Goal: Information Seeking & Learning: Find specific fact

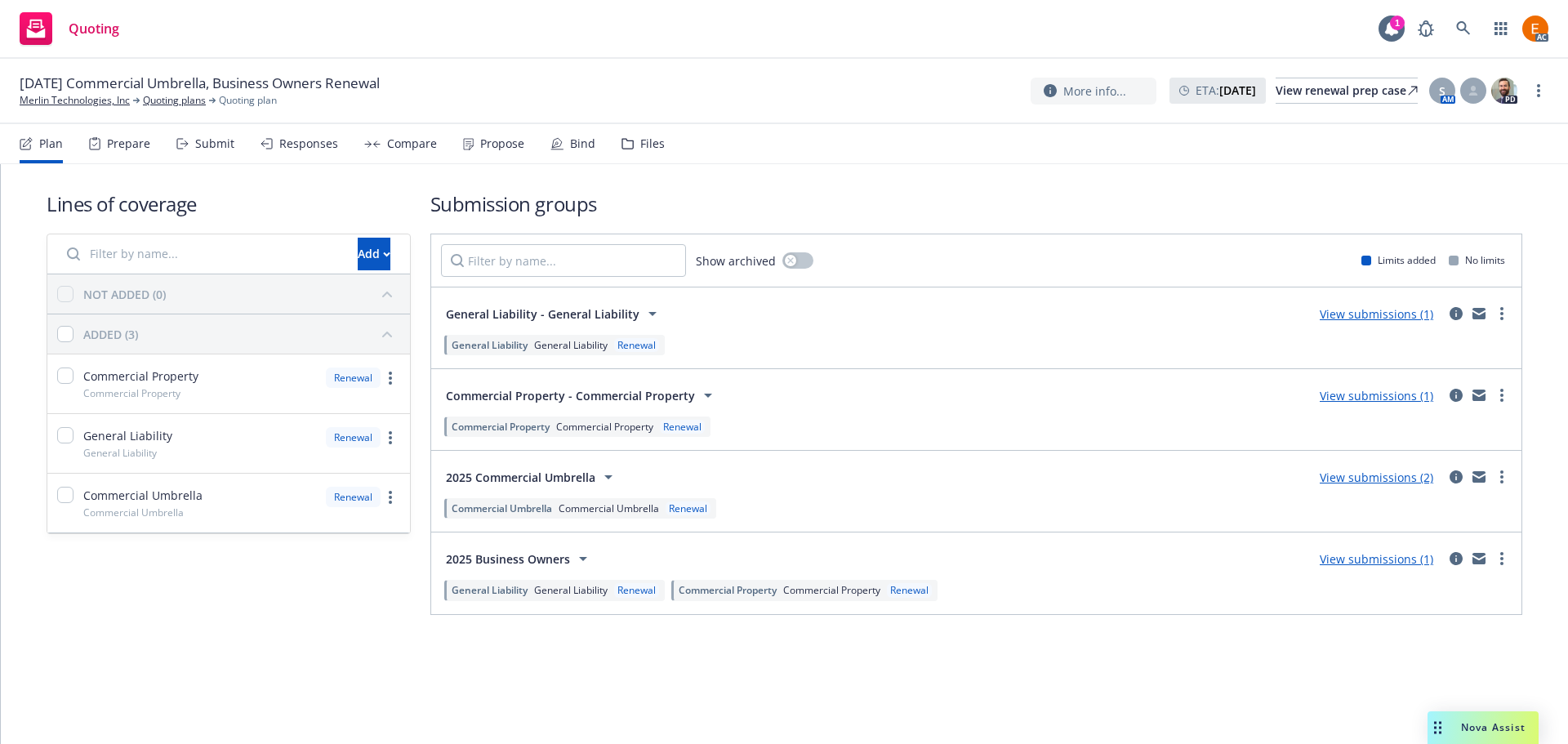
click at [640, 137] on div "Files" at bounding box center [653, 144] width 25 height 13
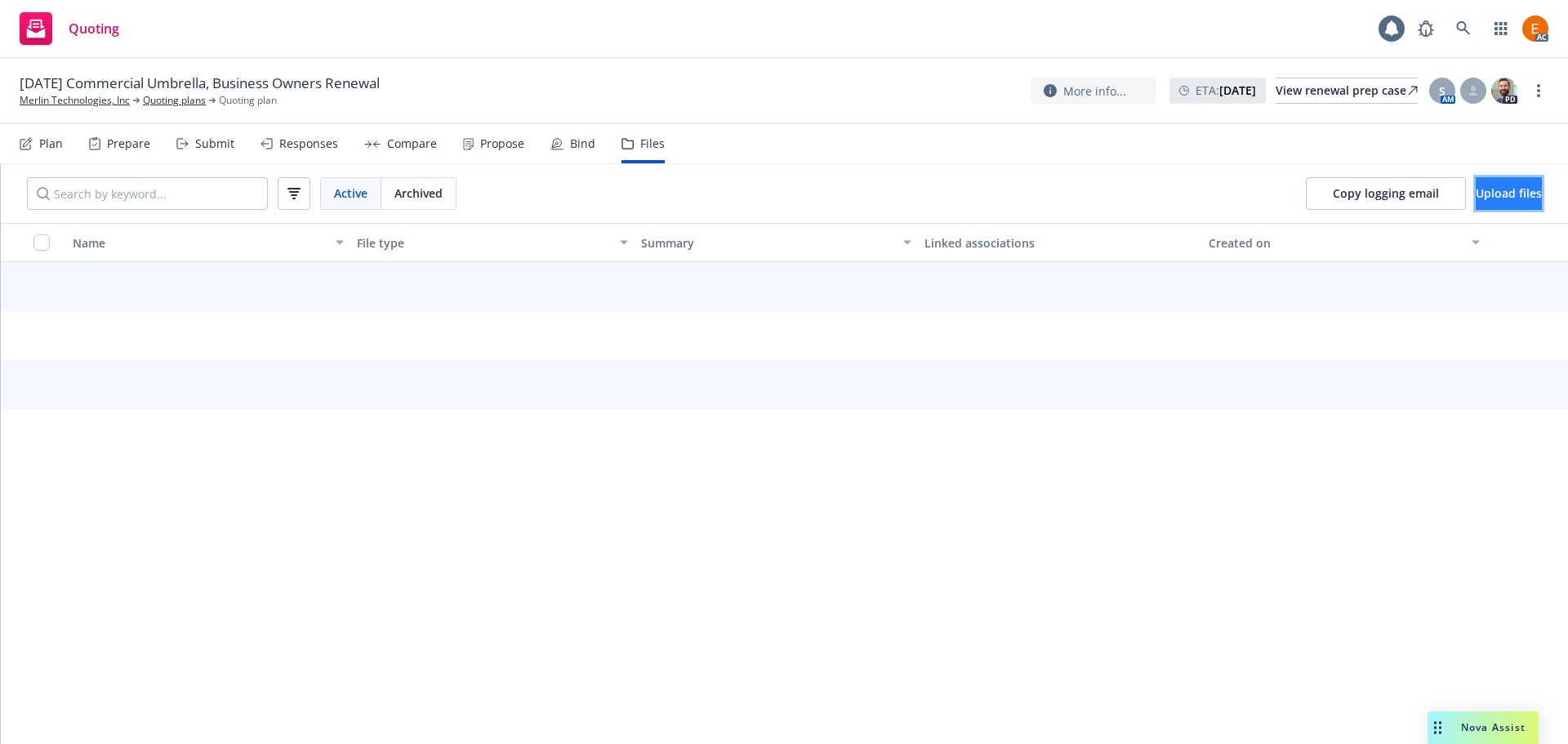
click at [1478, 189] on span "Upload files" at bounding box center [1509, 193] width 66 height 16
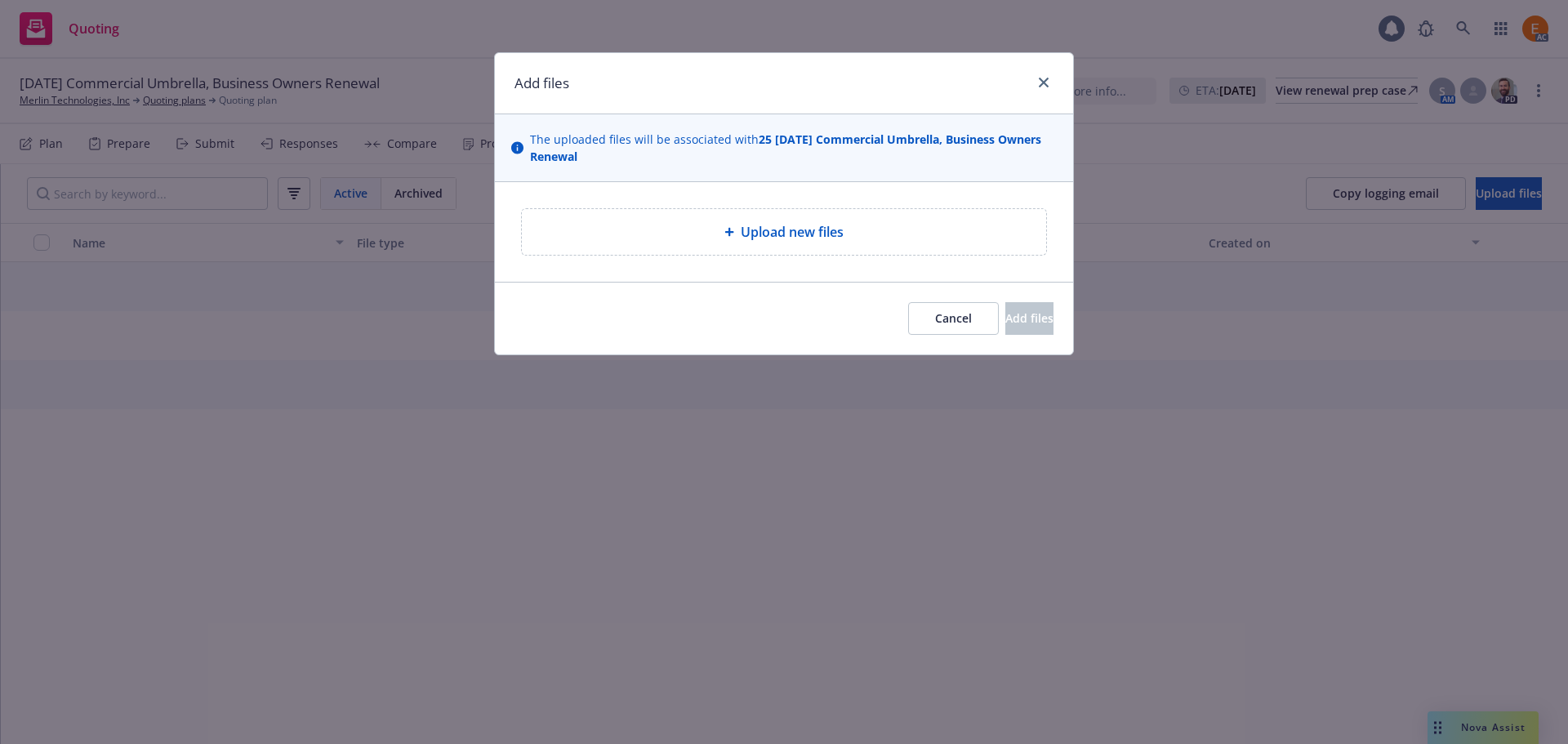
click at [724, 227] on icon at bounding box center [729, 232] width 10 height 10
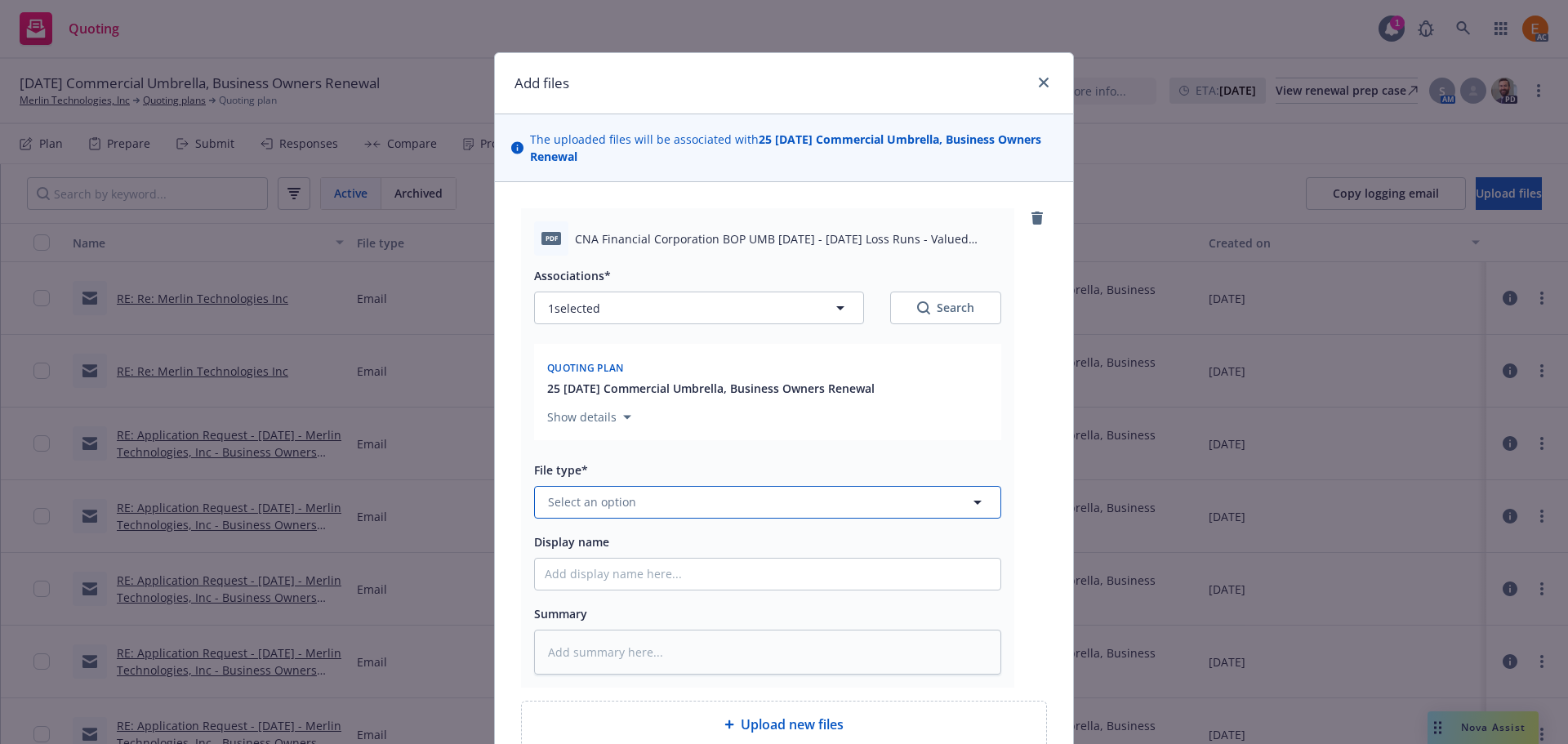
click at [681, 503] on button "Select an option" at bounding box center [767, 502] width 468 height 32
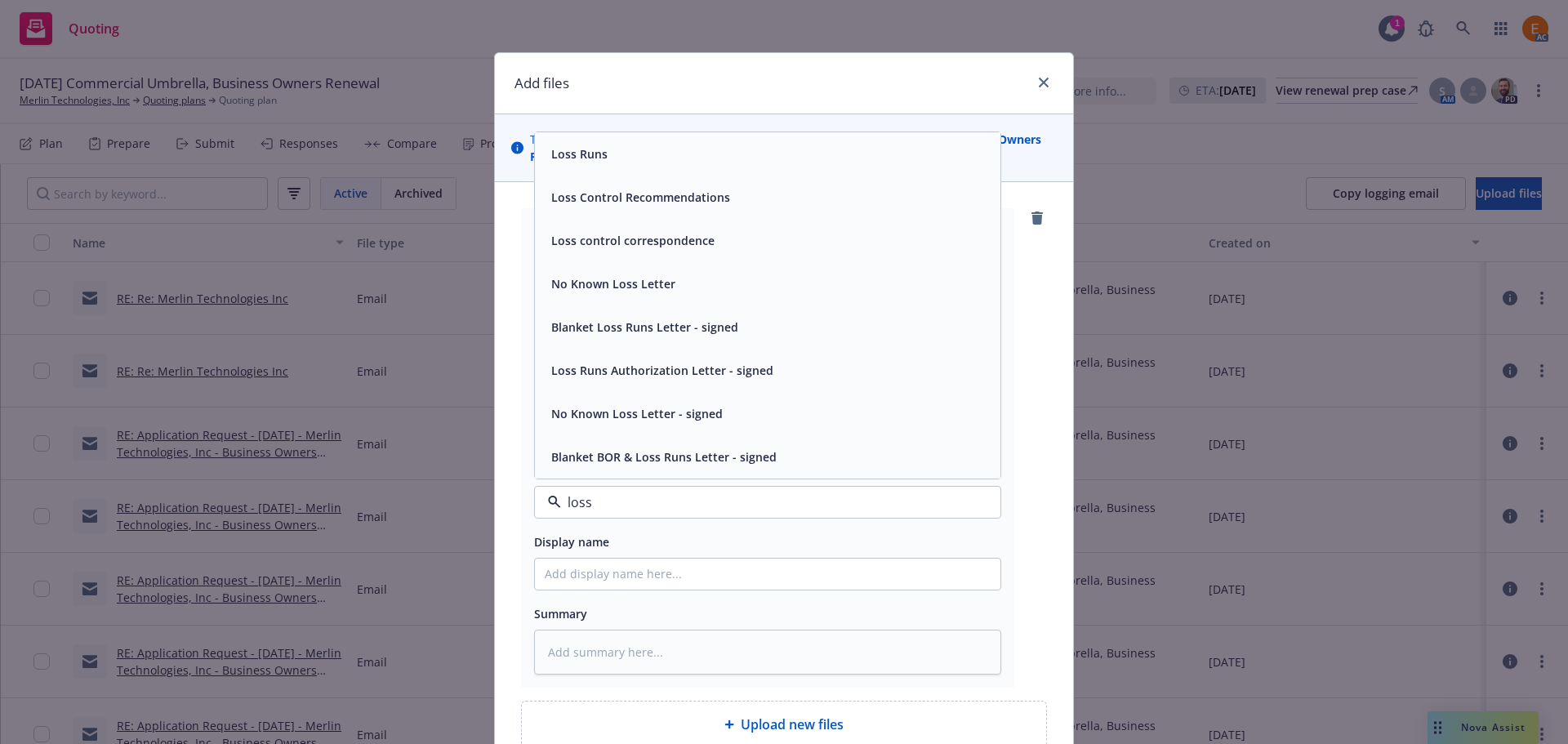
type input "loss r"
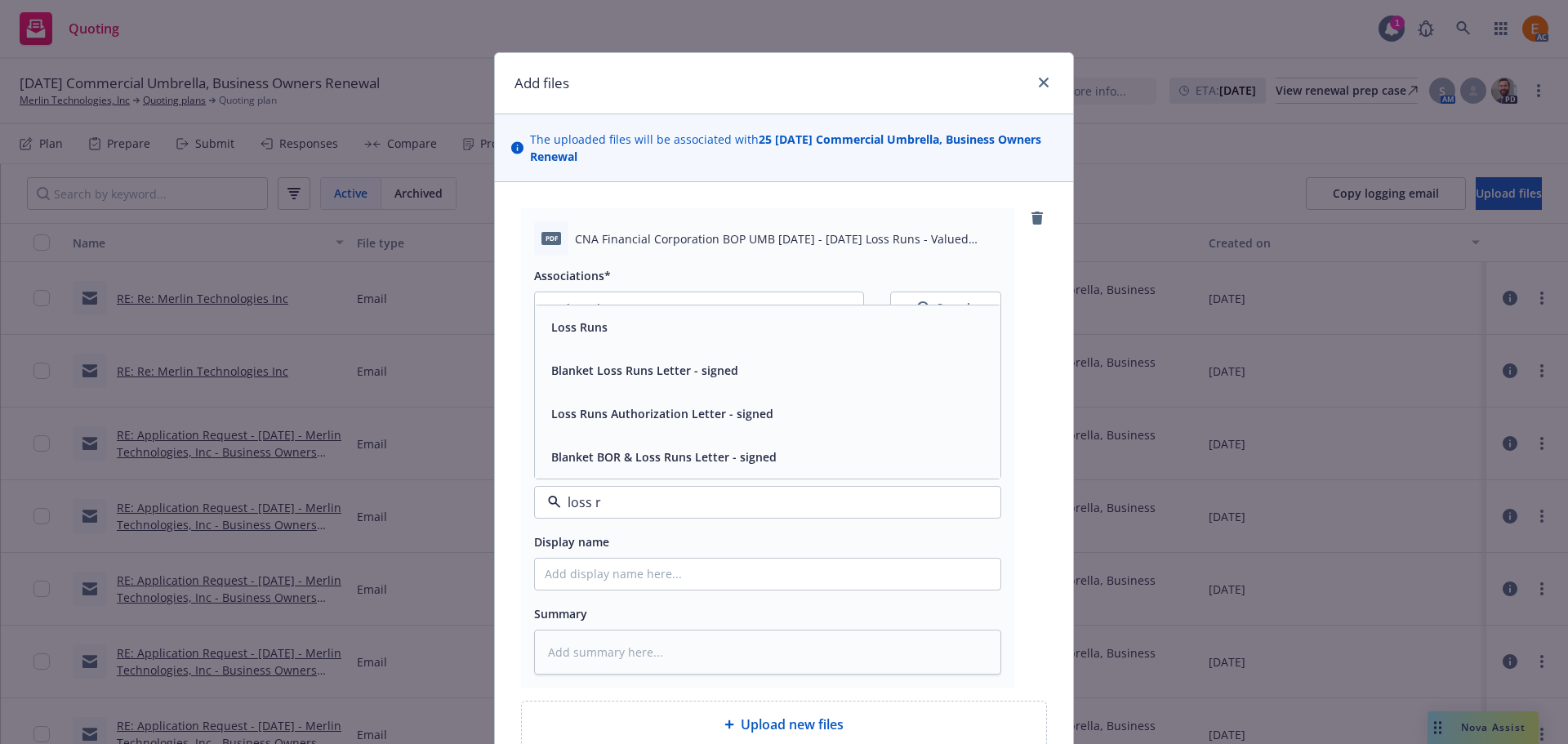
click at [626, 339] on div "Loss Runs" at bounding box center [767, 327] width 466 height 43
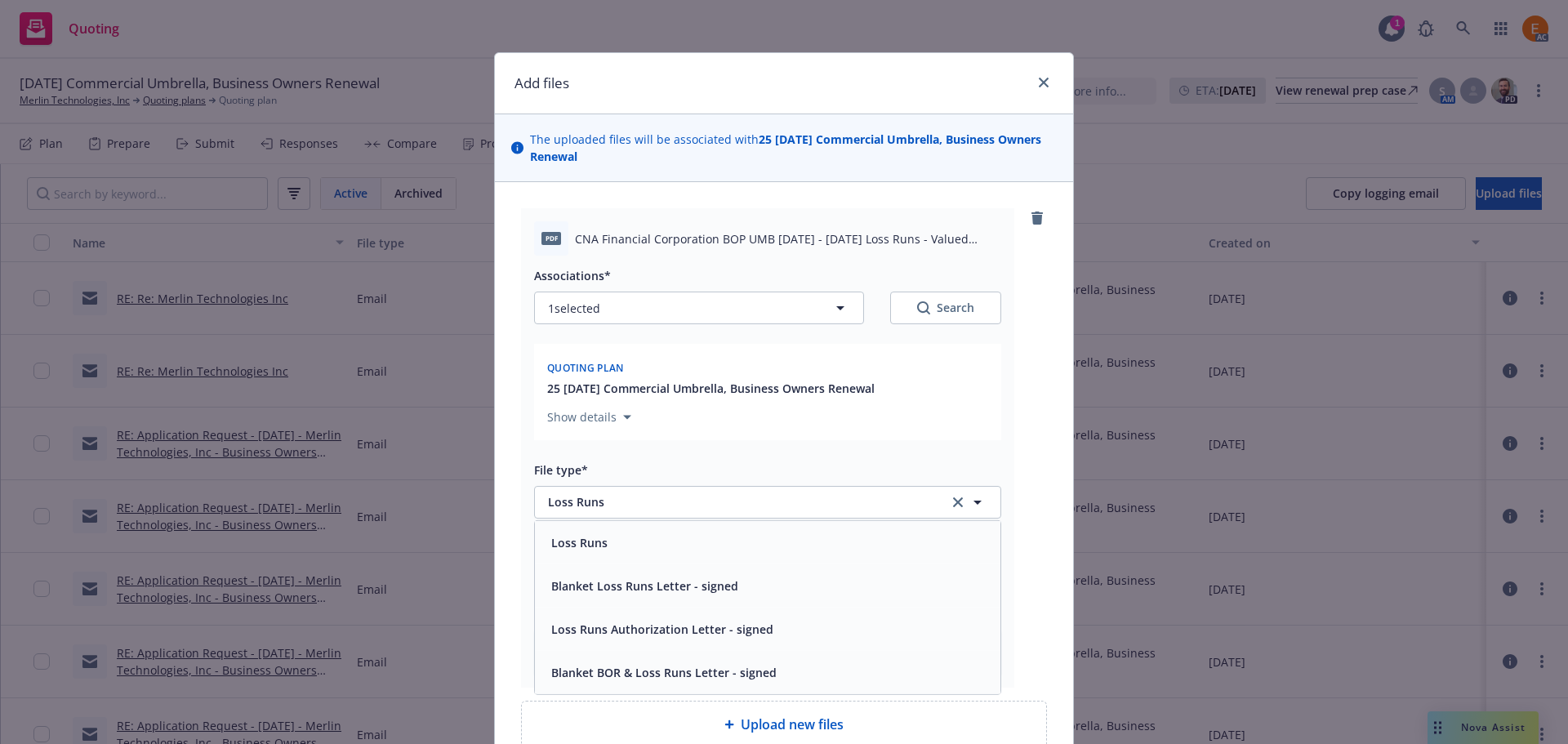
click at [937, 324] on button "Search" at bounding box center [946, 307] width 111 height 32
type textarea "x"
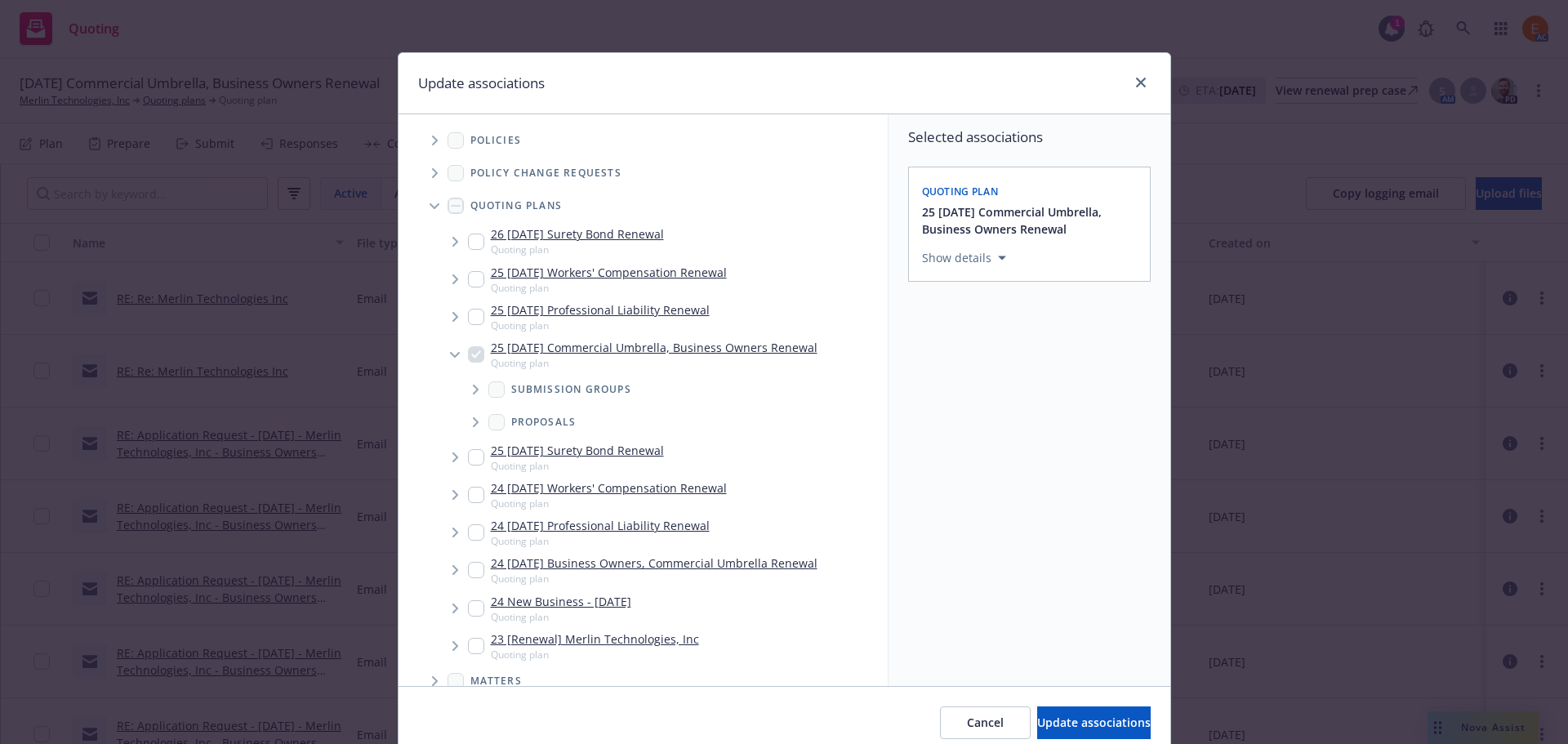
click at [426, 202] on span "Tree Example" at bounding box center [434, 206] width 26 height 26
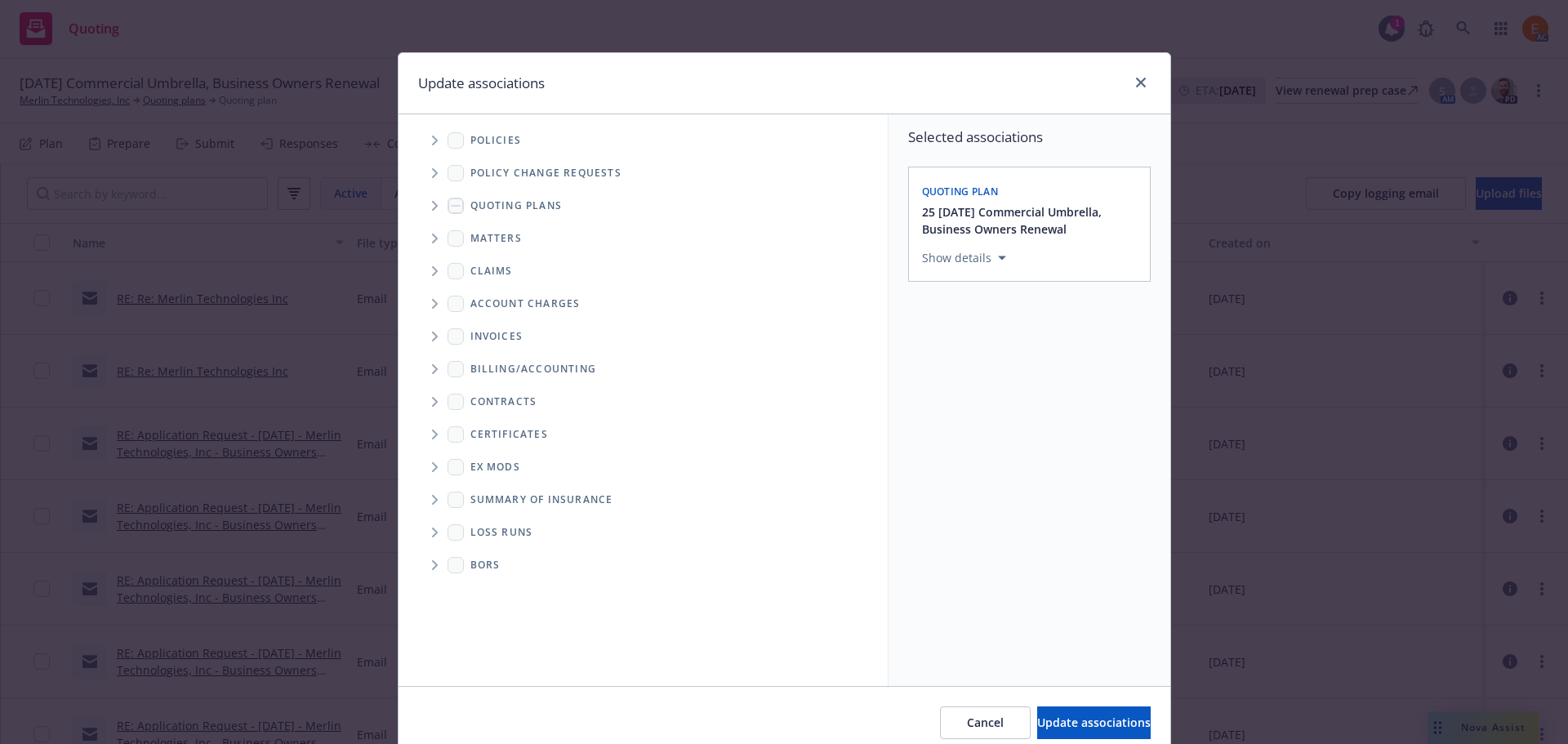
click at [432, 528] on icon "Folder Tree Example" at bounding box center [435, 533] width 7 height 10
drag, startPoint x: 489, startPoint y: 595, endPoint x: 501, endPoint y: 595, distance: 12.0
click at [496, 595] on link "2025" at bounding box center [510, 591] width 26 height 17
checkbox input "true"
click at [1096, 720] on span "Update associations" at bounding box center [1093, 722] width 113 height 16
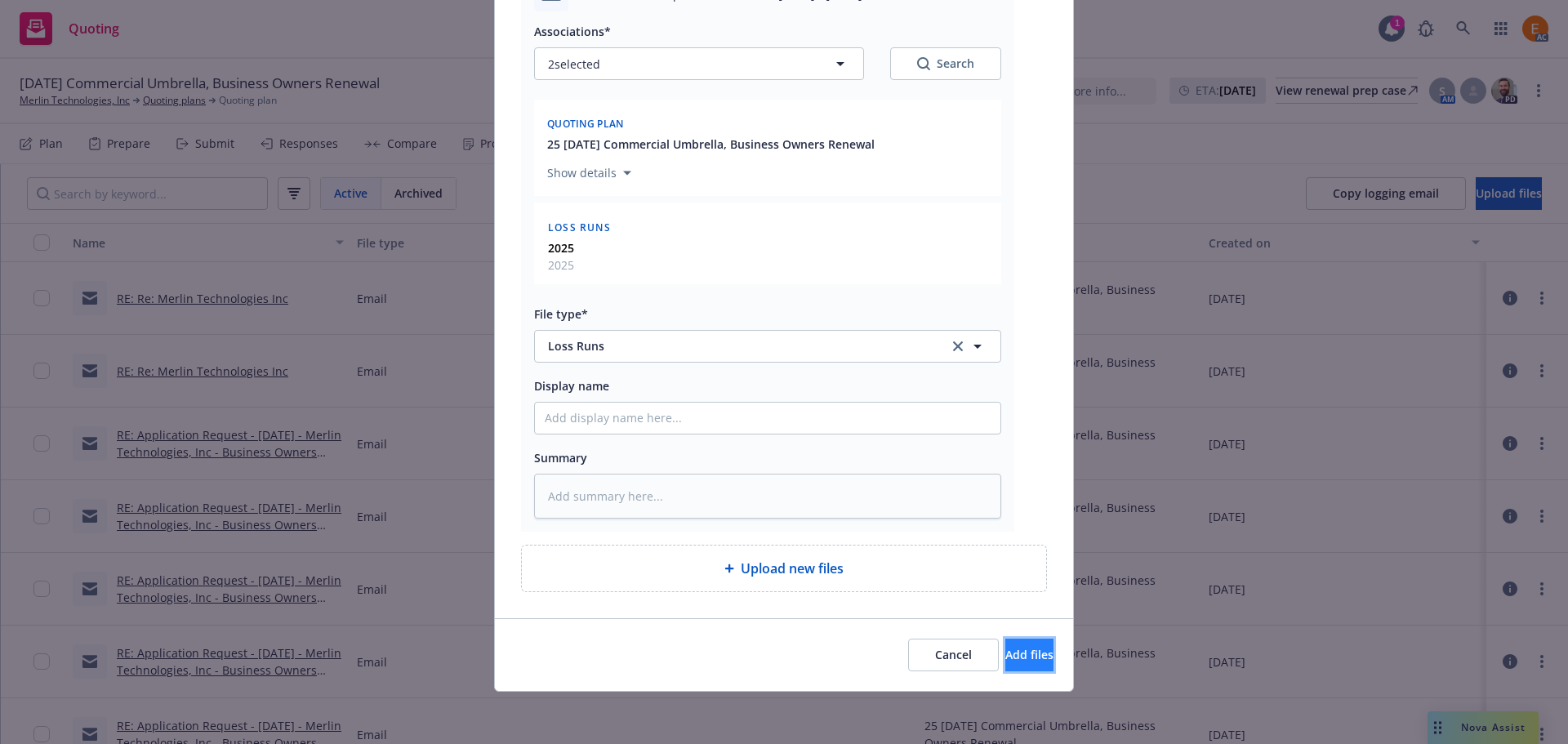
click at [1005, 656] on span "Add files" at bounding box center [1029, 655] width 48 height 16
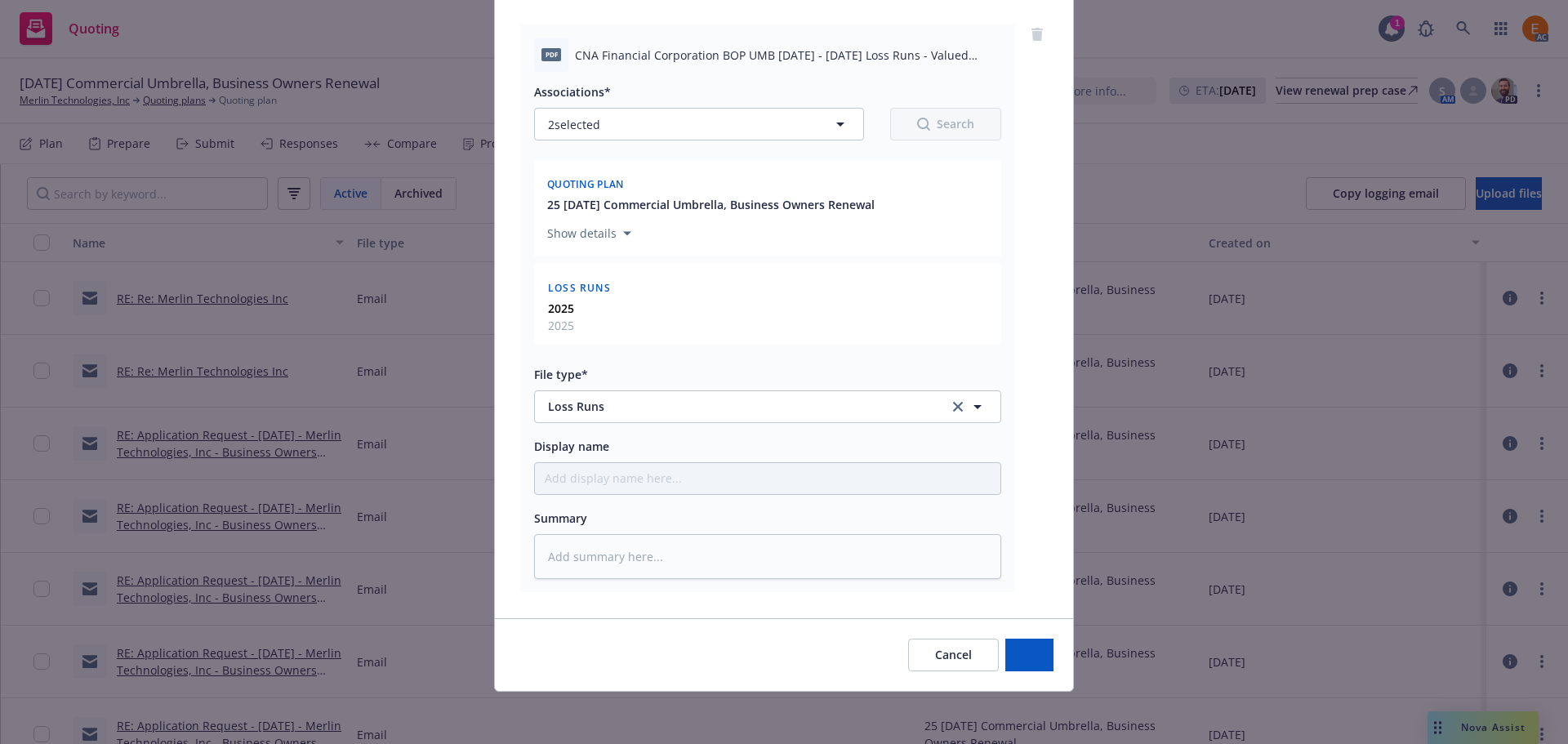
type textarea "x"
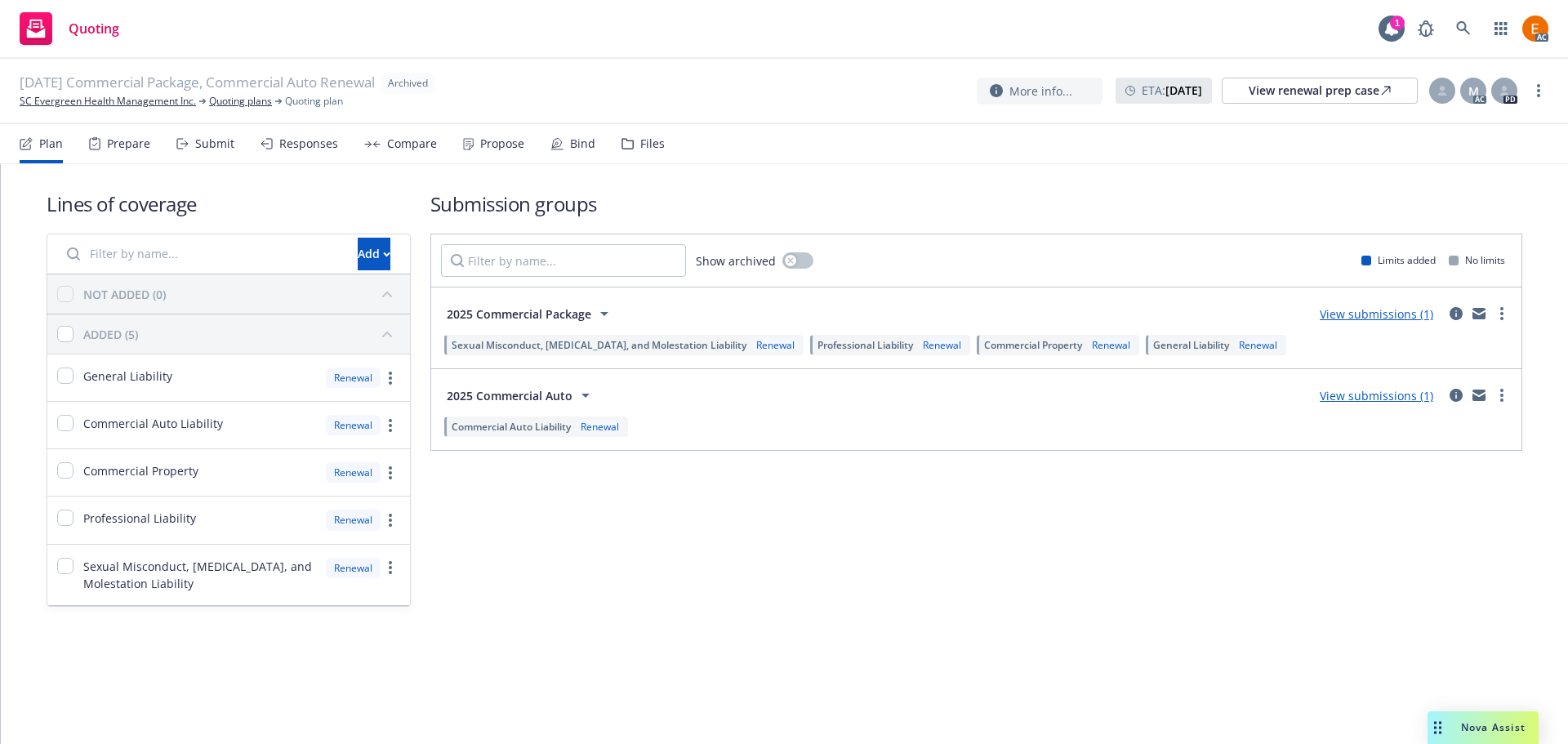
click at [644, 137] on div "Files" at bounding box center [653, 144] width 25 height 13
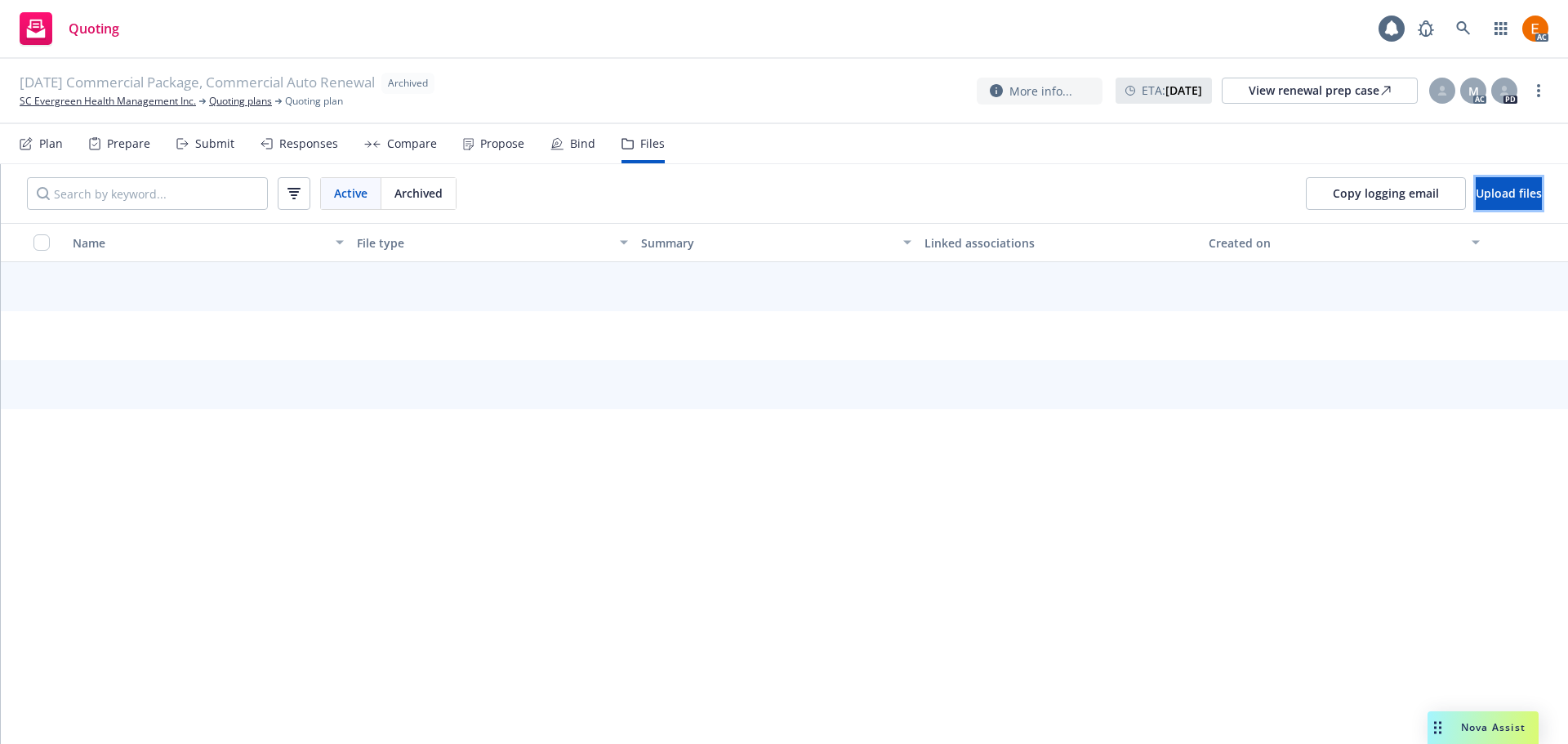
click at [1476, 195] on span "Upload files" at bounding box center [1509, 193] width 66 height 16
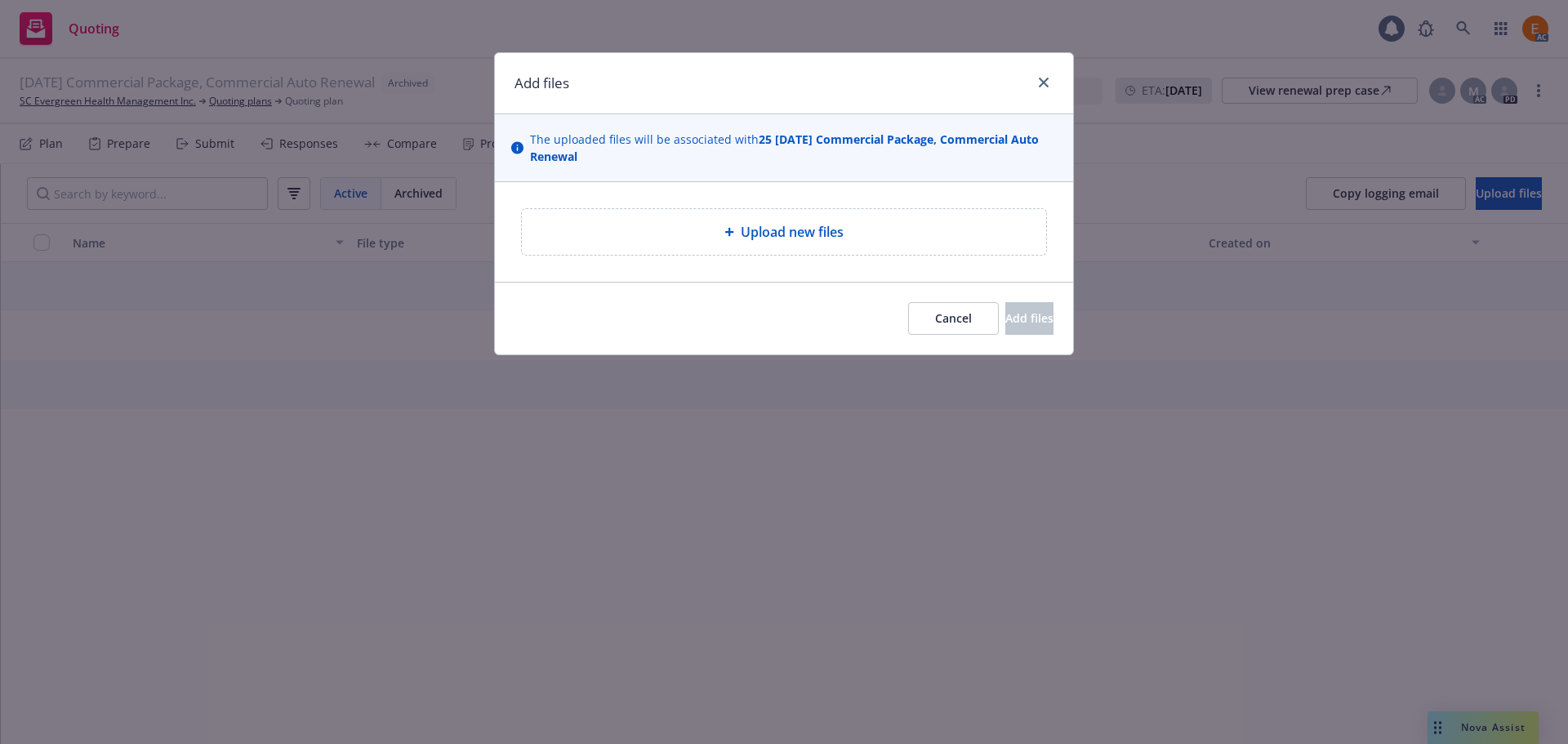
click at [835, 199] on div "Upload new files" at bounding box center [784, 232] width 578 height 99
click at [815, 263] on div "Upload new files" at bounding box center [784, 232] width 578 height 99
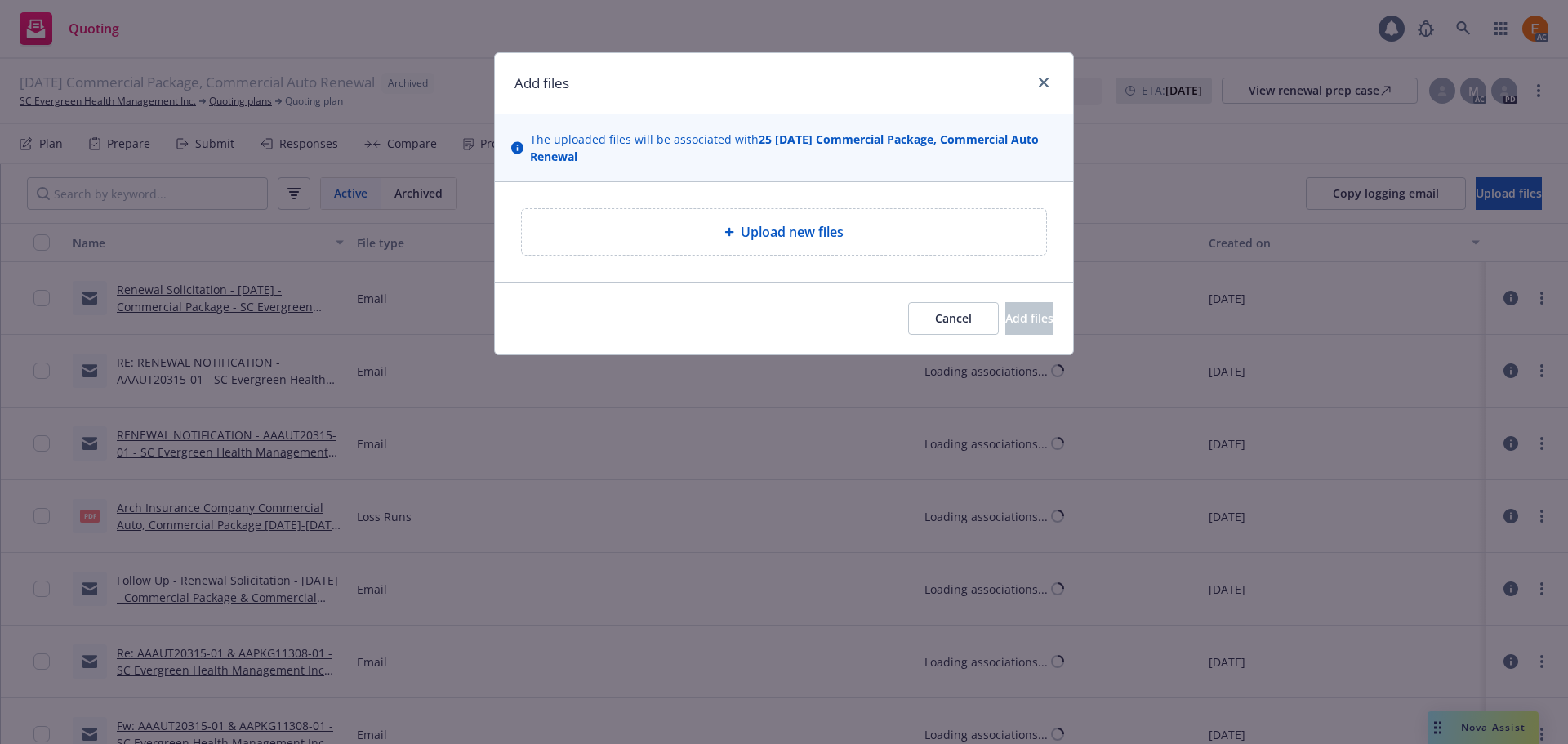
click at [823, 234] on span "Upload new files" at bounding box center [792, 232] width 103 height 20
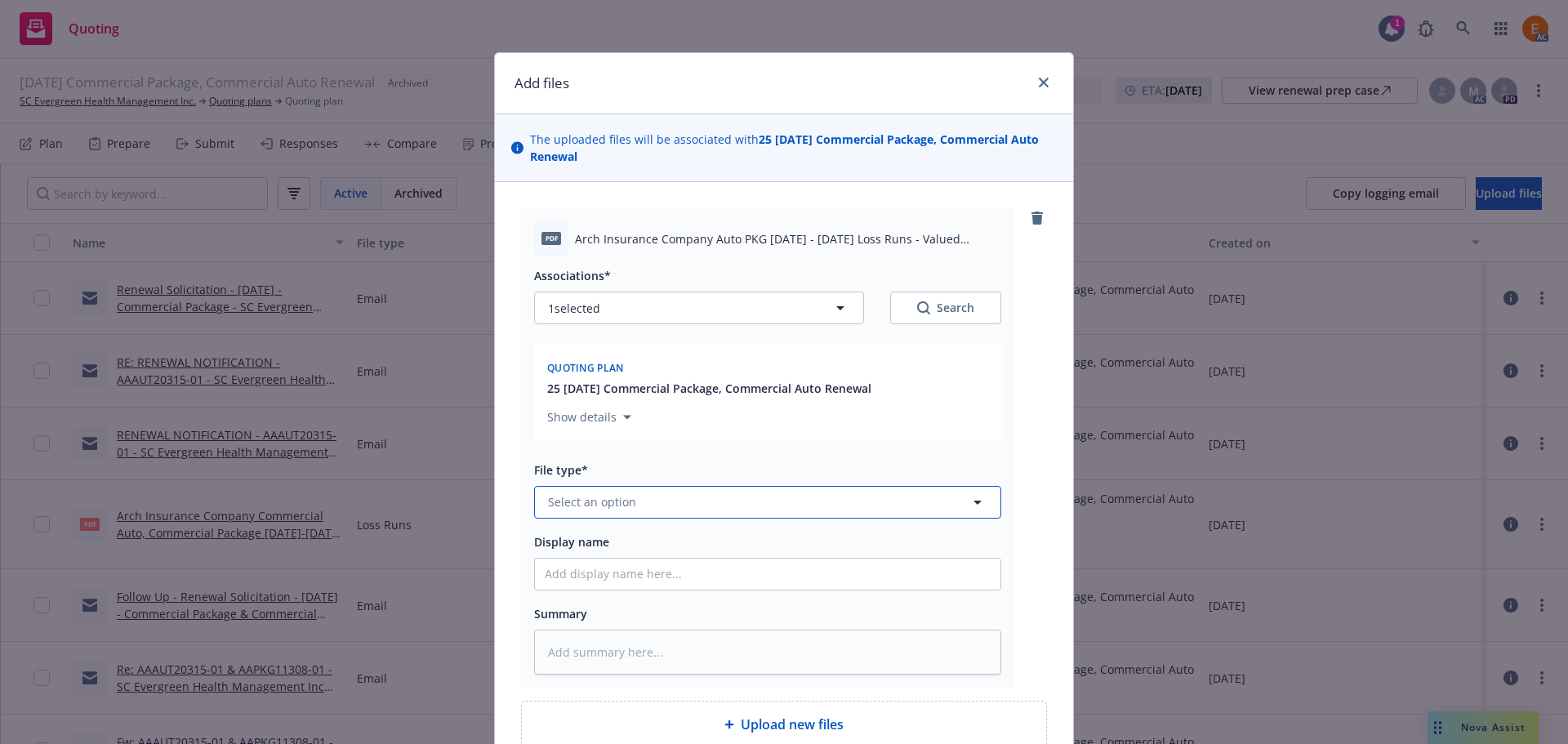
click at [752, 509] on button "Select an option" at bounding box center [767, 502] width 468 height 32
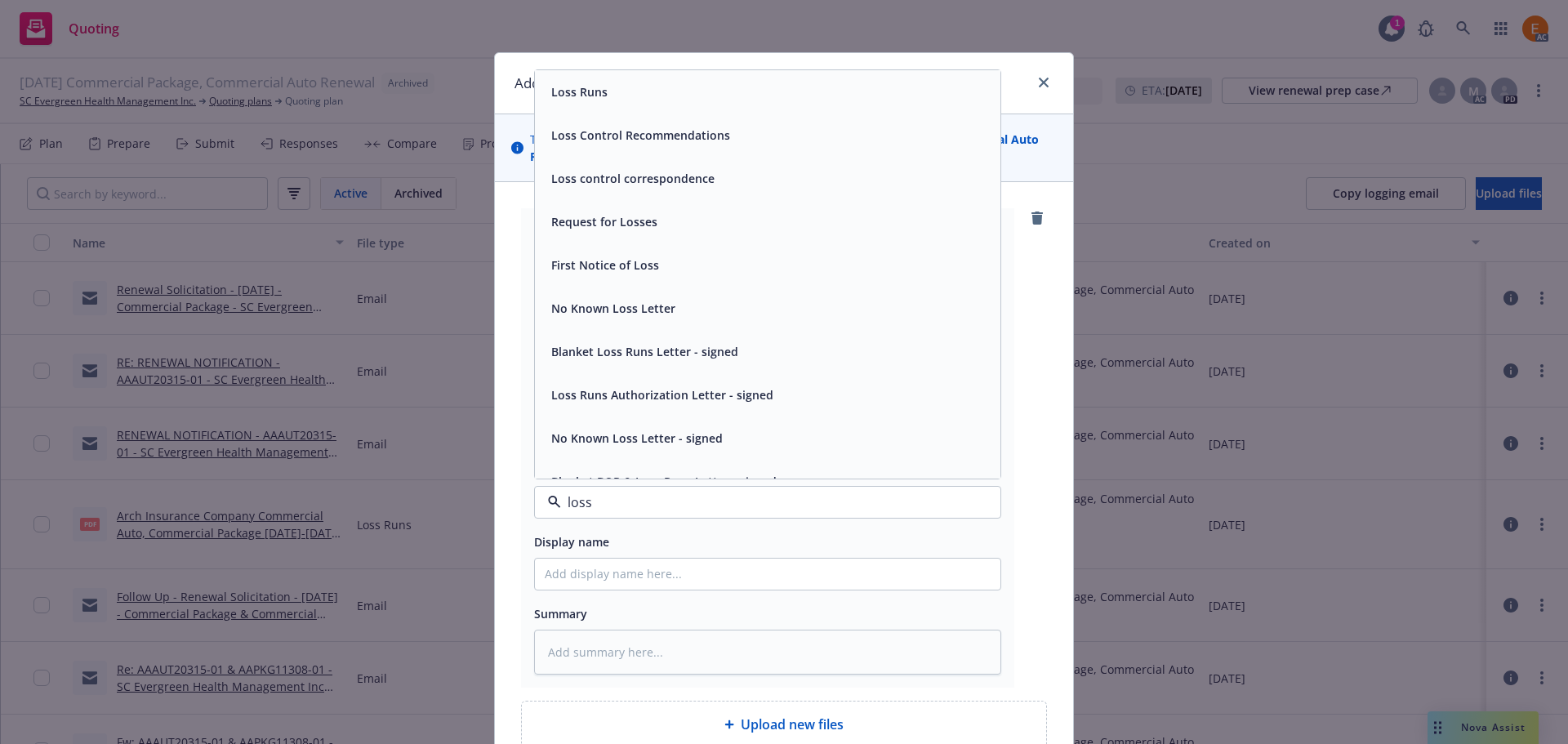
type input "loss r"
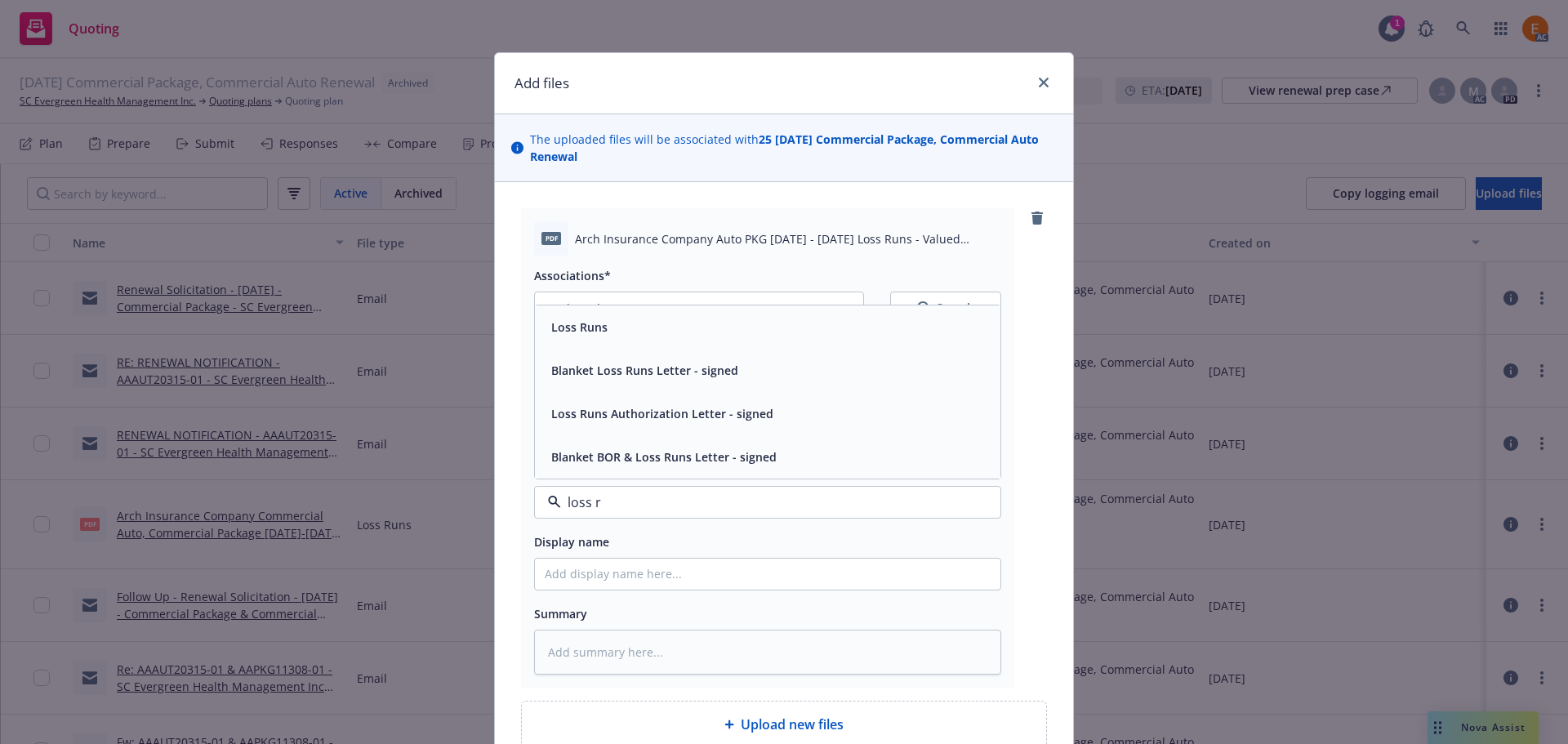
click at [658, 342] on div "Loss Runs" at bounding box center [767, 327] width 466 height 43
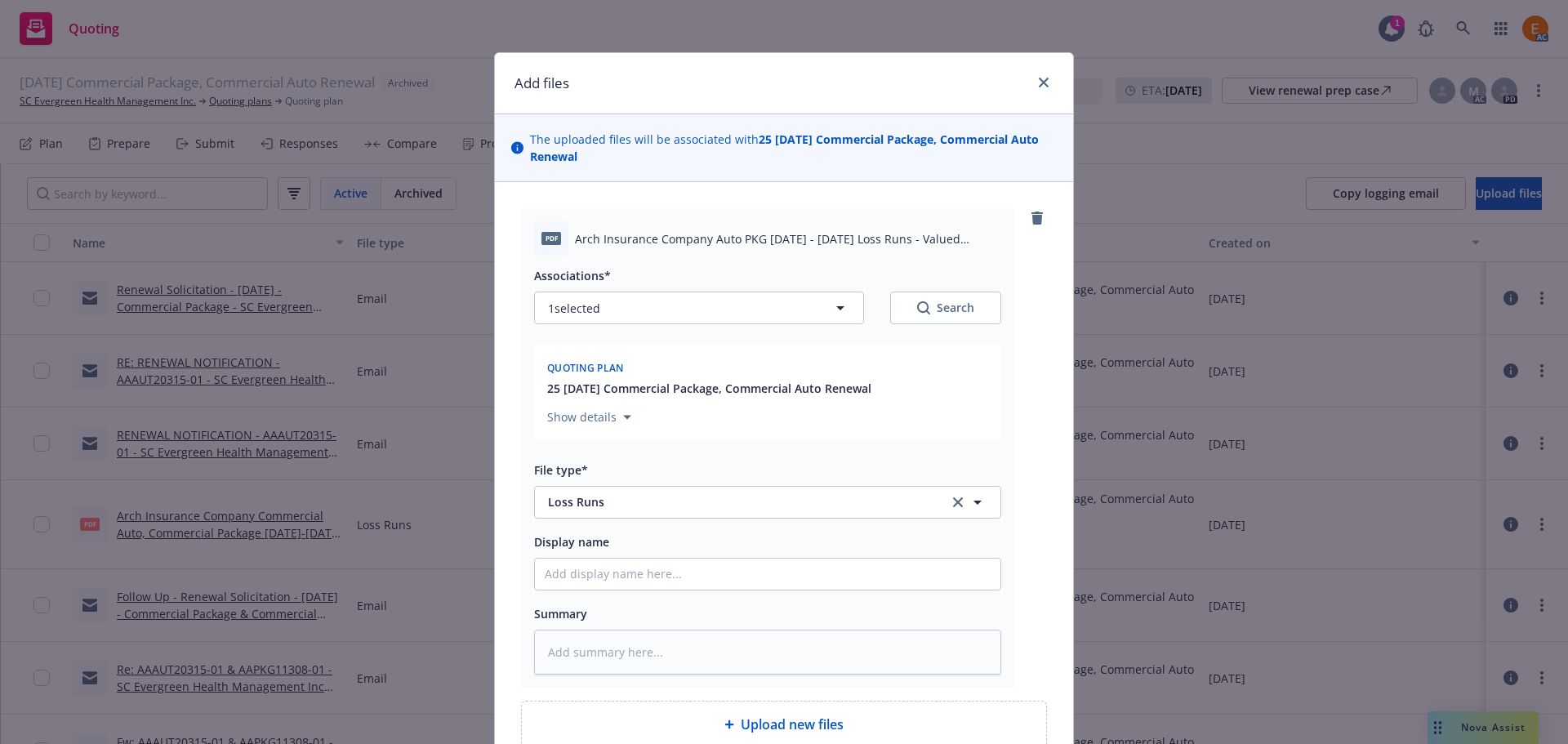
click at [972, 300] on button "Search" at bounding box center [946, 307] width 111 height 32
type textarea "x"
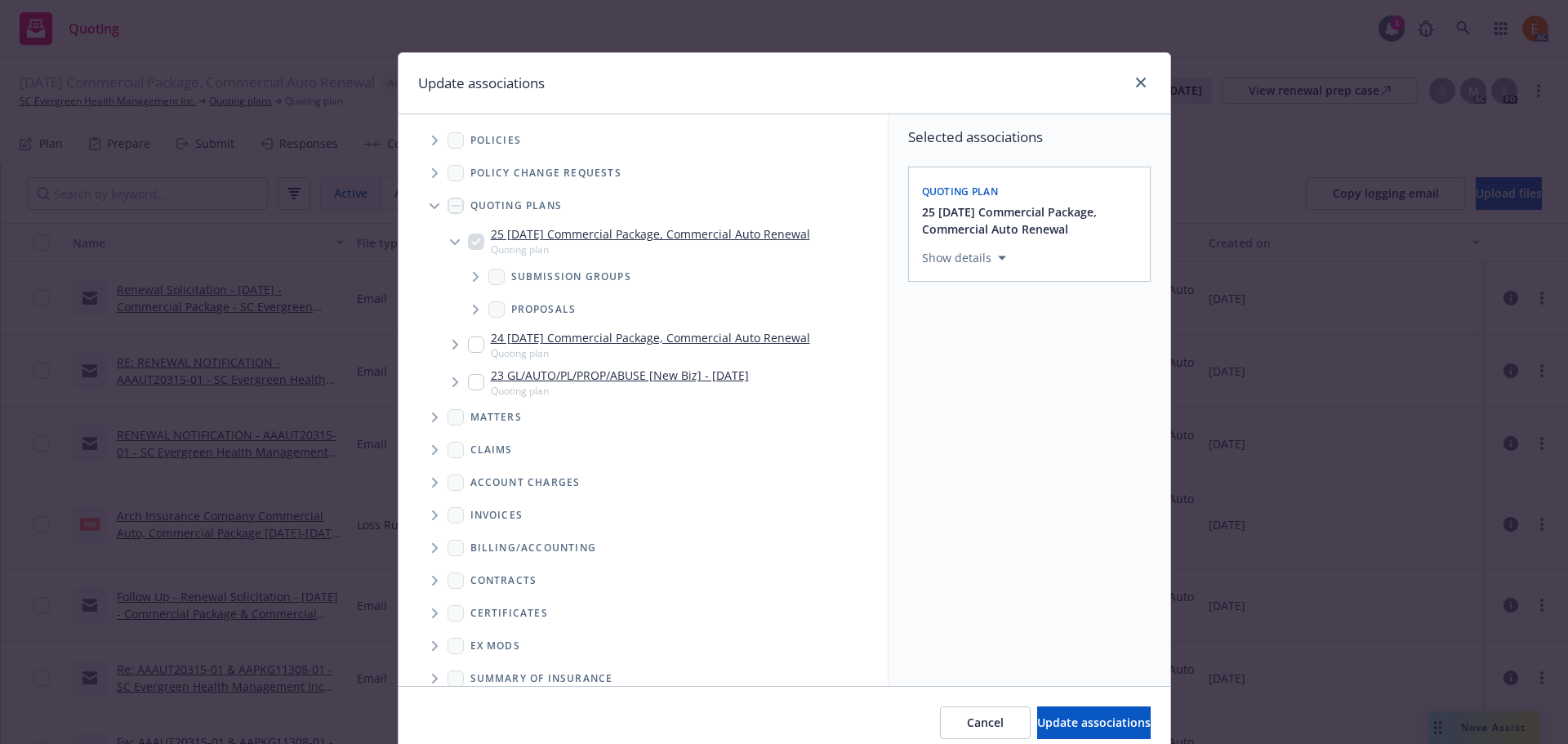
click at [421, 204] on span "Tree Example" at bounding box center [434, 206] width 26 height 26
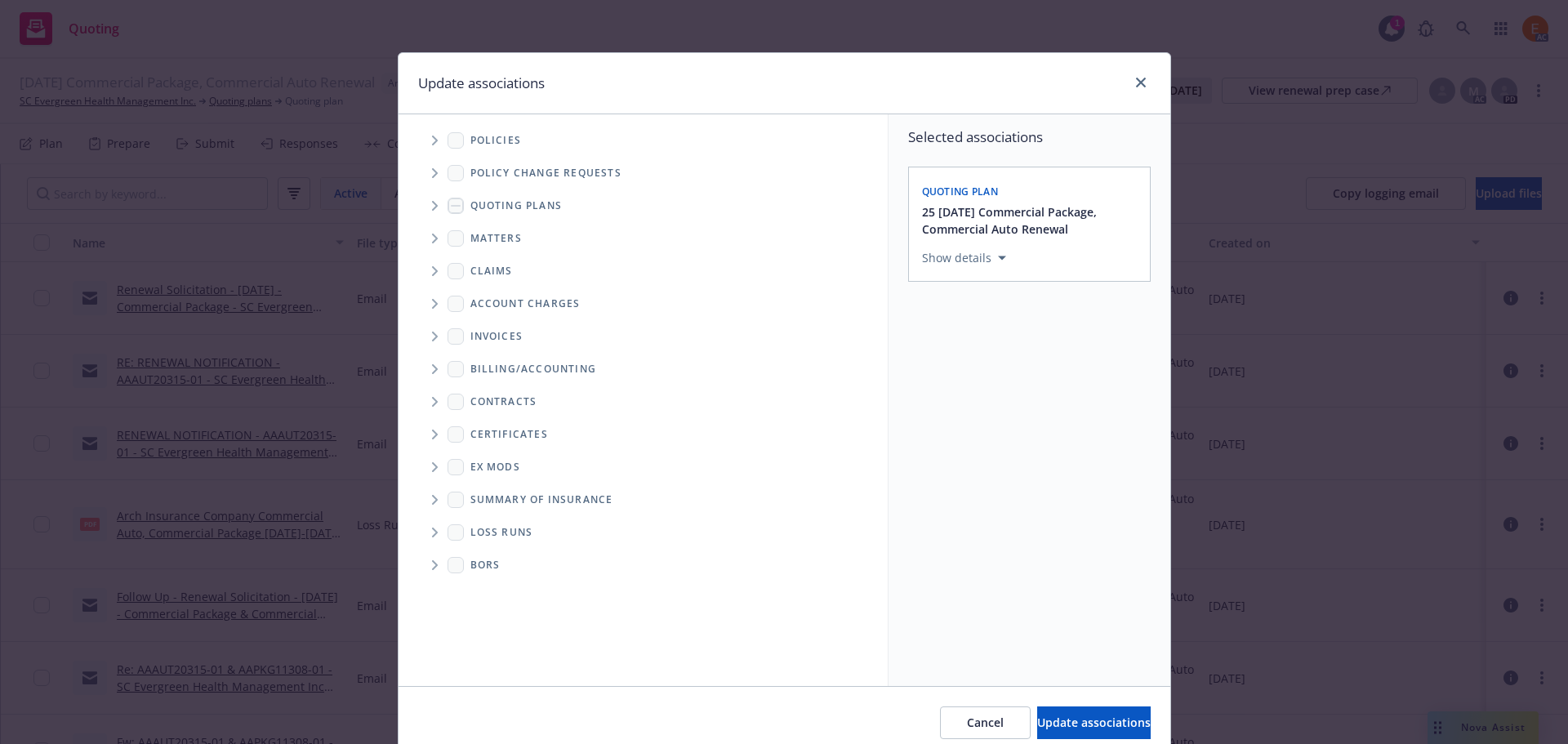
click at [435, 524] on span "Folder Tree Example" at bounding box center [434, 533] width 26 height 26
click at [496, 588] on link "2025" at bounding box center [510, 591] width 26 height 17
checkbox input "true"
click at [1085, 727] on span "Update associations" at bounding box center [1093, 722] width 113 height 16
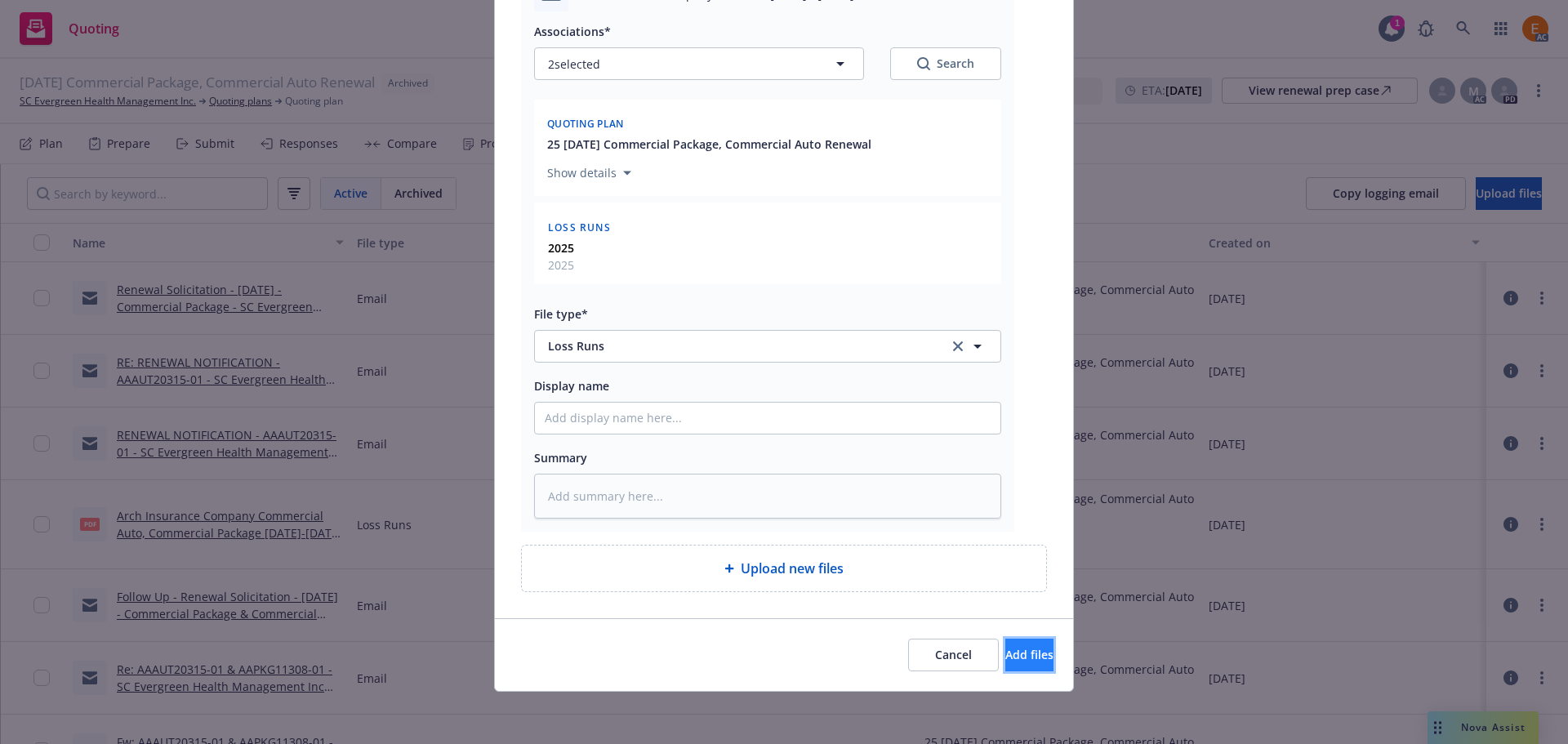
click at [1031, 660] on button "Add files" at bounding box center [1029, 655] width 48 height 32
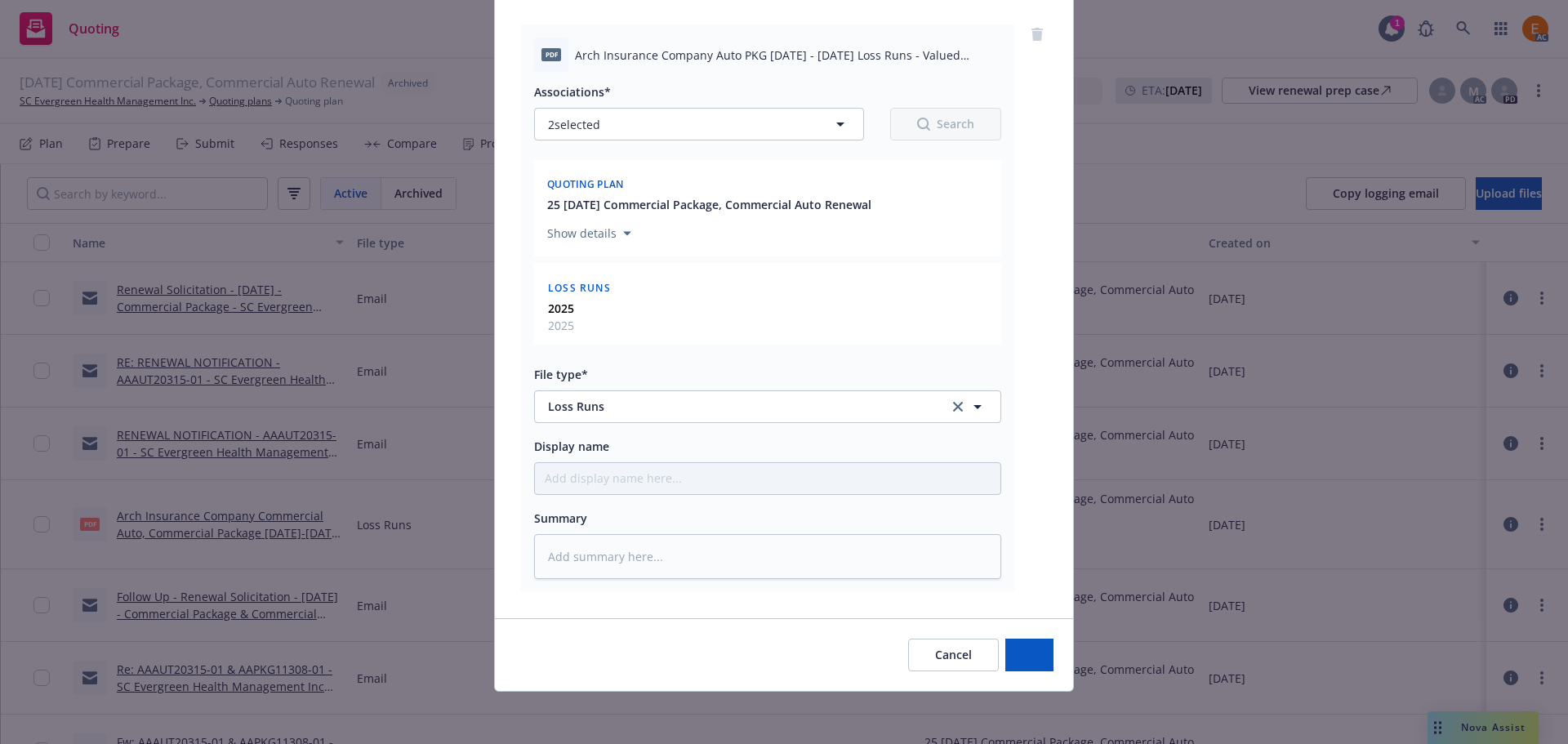
scroll to position [184, 0]
type textarea "x"
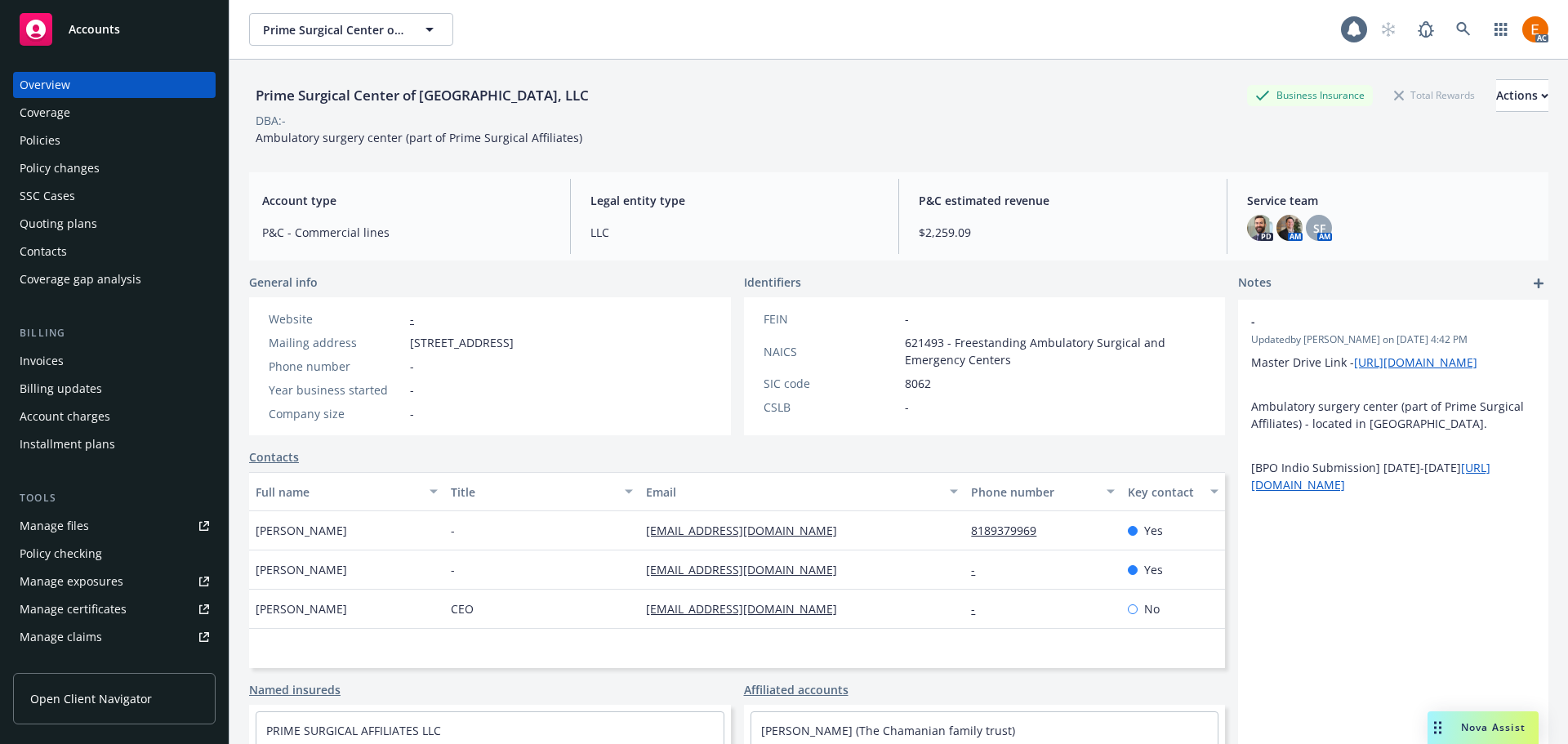
click at [69, 139] on div "Policies" at bounding box center [114, 141] width 189 height 26
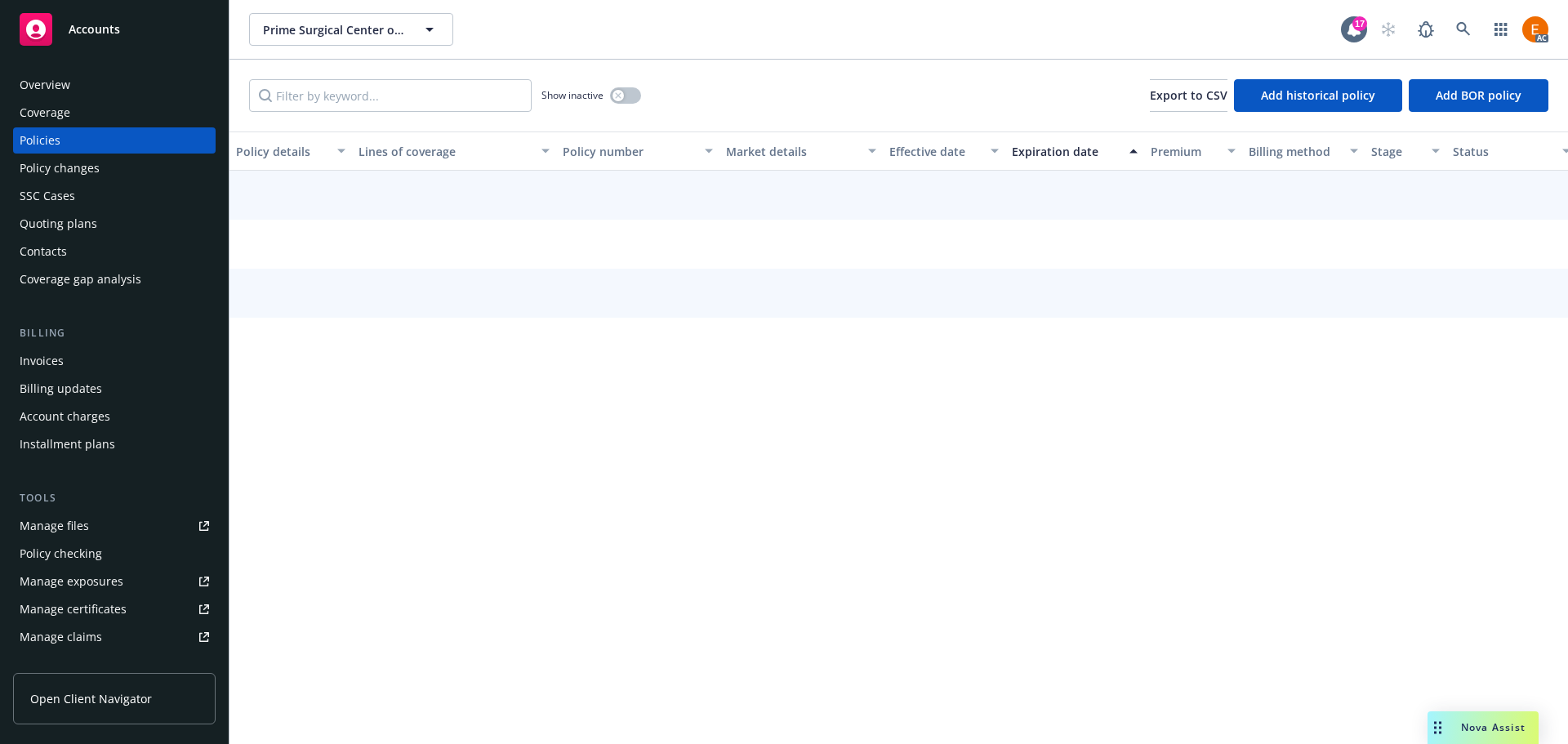
click at [437, 103] on input "Filter by keyword..." at bounding box center [391, 95] width 283 height 32
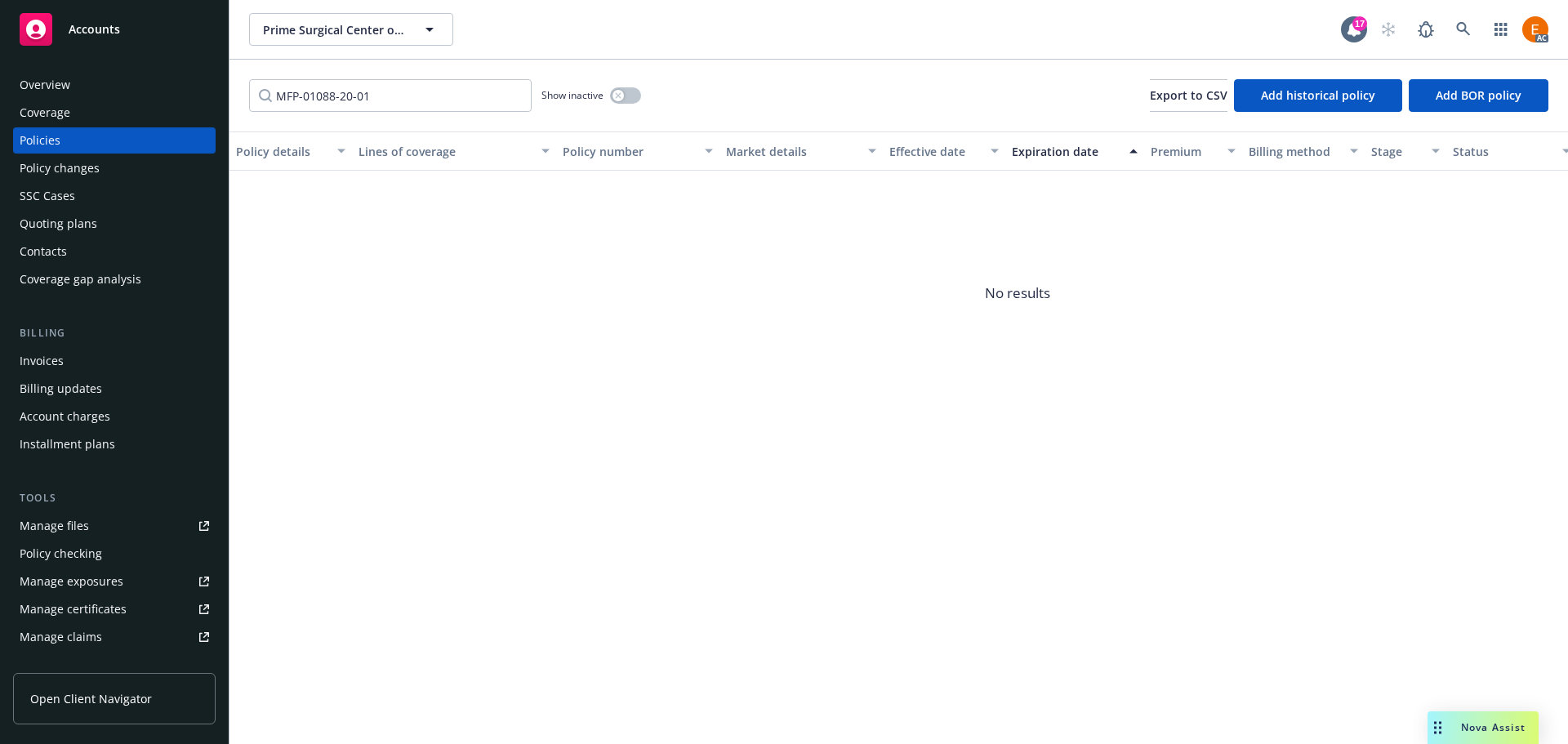
type input "MFP-01088-20-01"
click at [514, 97] on input "MFP-01088-20-01" at bounding box center [391, 95] width 283 height 32
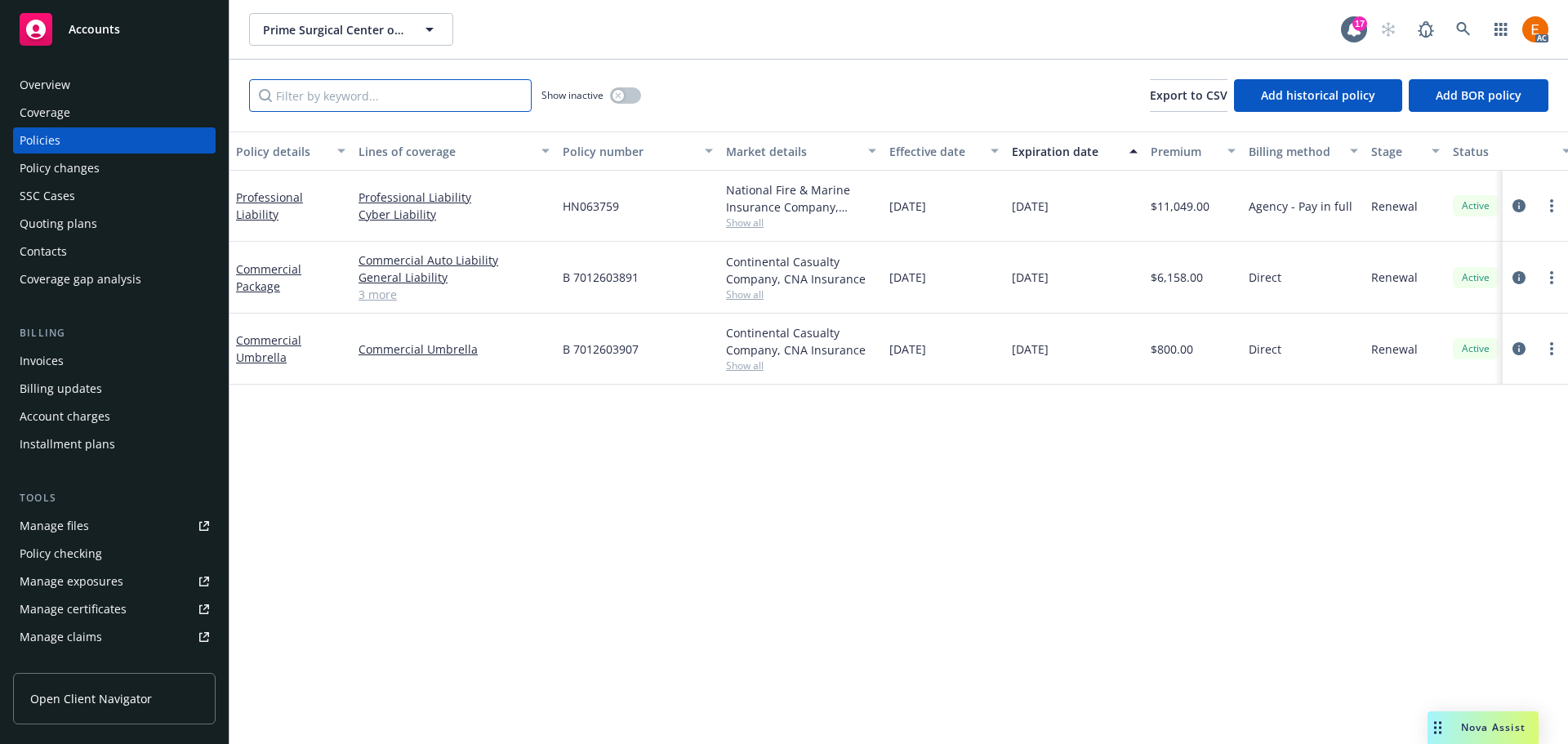
click at [447, 99] on input "Filter by keyword..." at bounding box center [391, 95] width 283 height 32
paste input "MFP-01088-20-01"
click at [621, 93] on icon "button" at bounding box center [618, 96] width 7 height 7
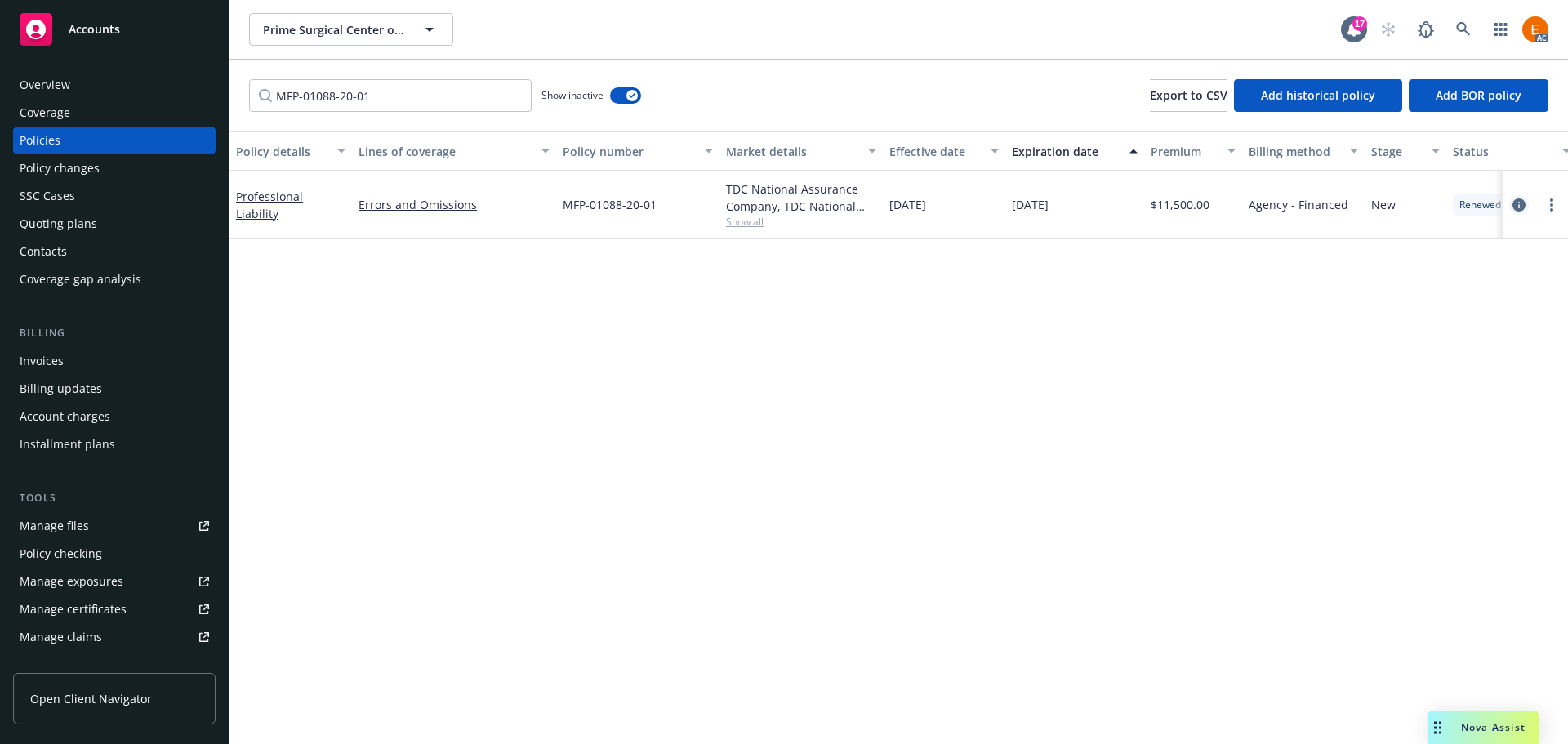
click at [1518, 205] on icon "circleInformation" at bounding box center [1519, 205] width 13 height 13
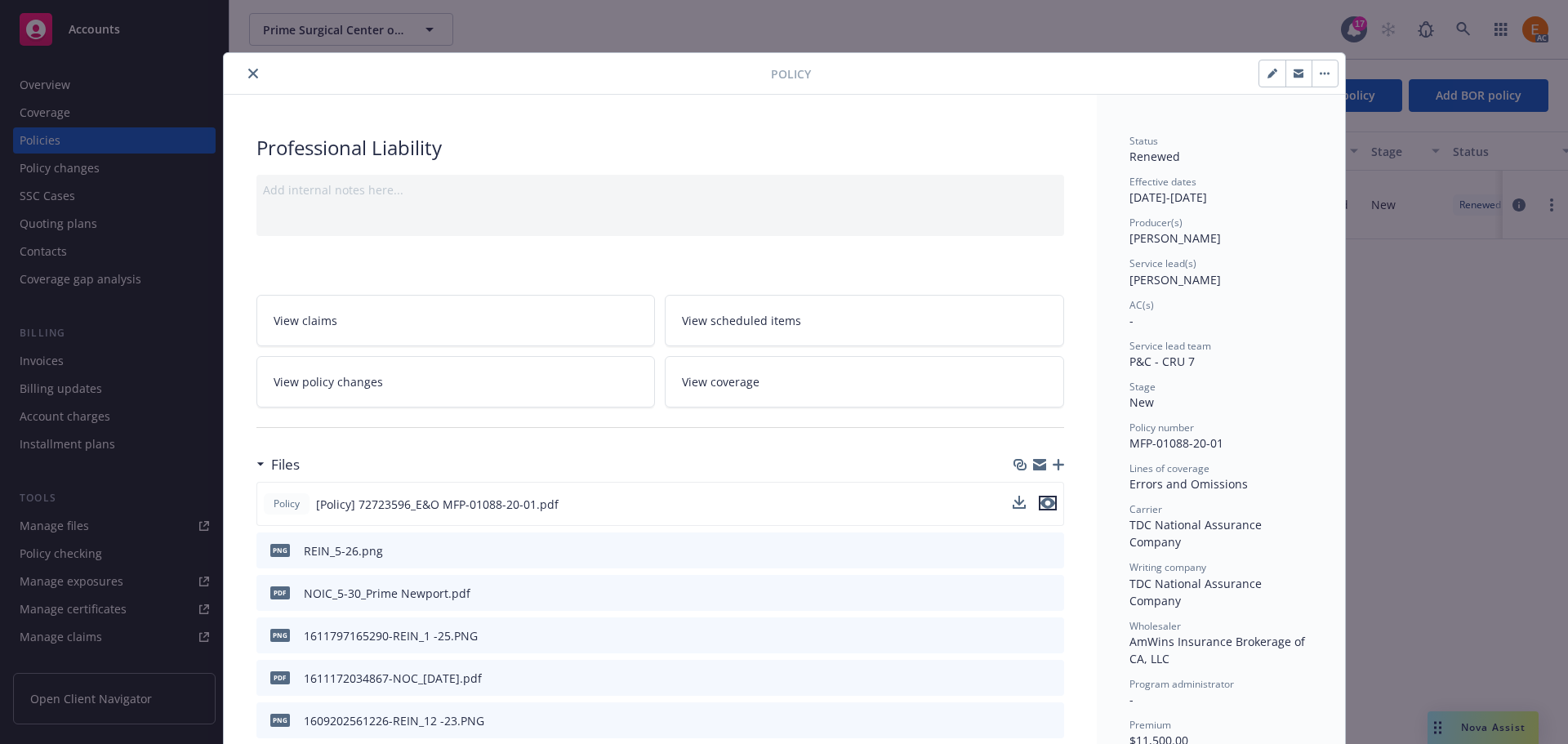
click at [1044, 505] on icon "preview file" at bounding box center [1048, 503] width 15 height 12
click at [252, 77] on button "close" at bounding box center [253, 74] width 20 height 20
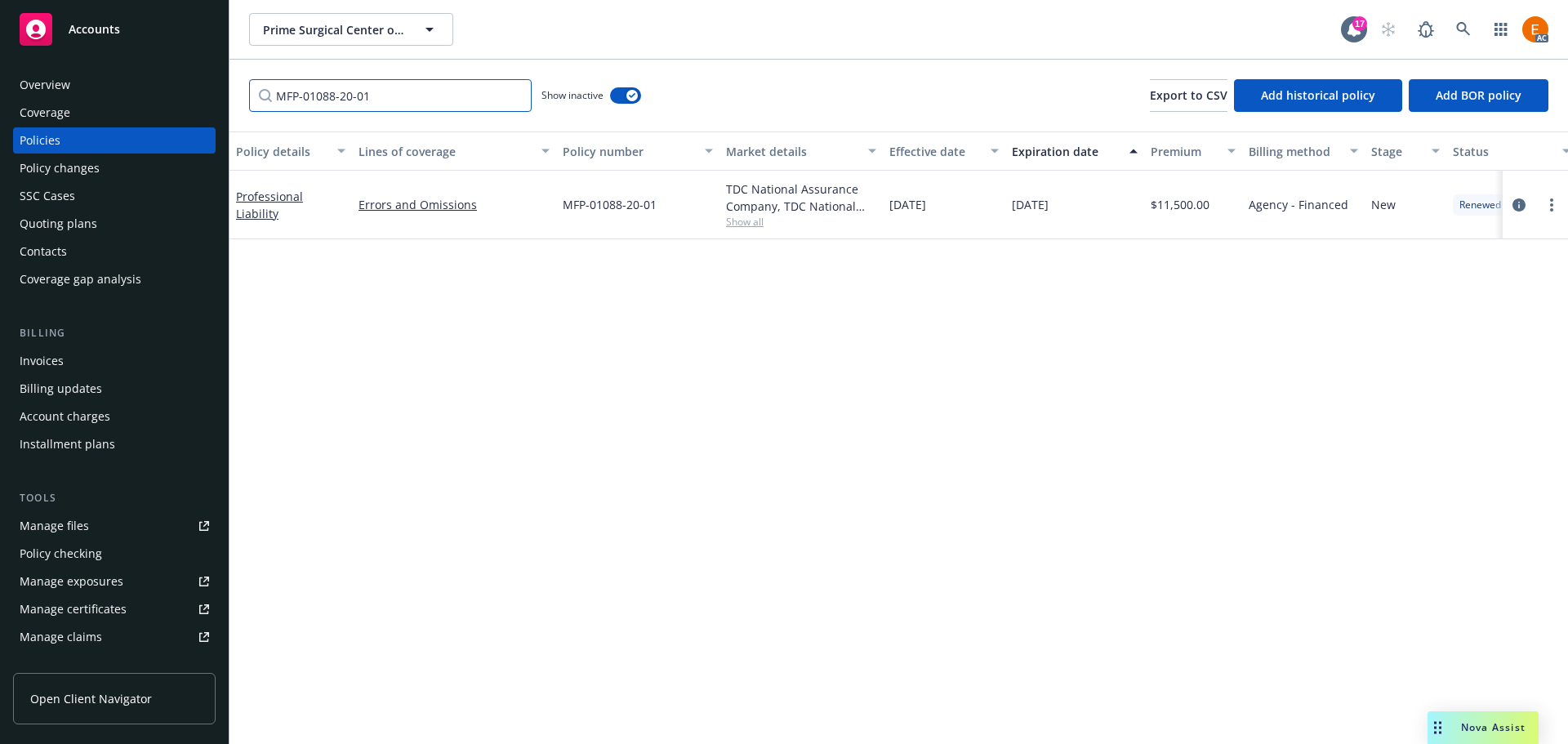
click at [396, 95] on input "MFP-01088-20-01" at bounding box center [391, 95] width 283 height 32
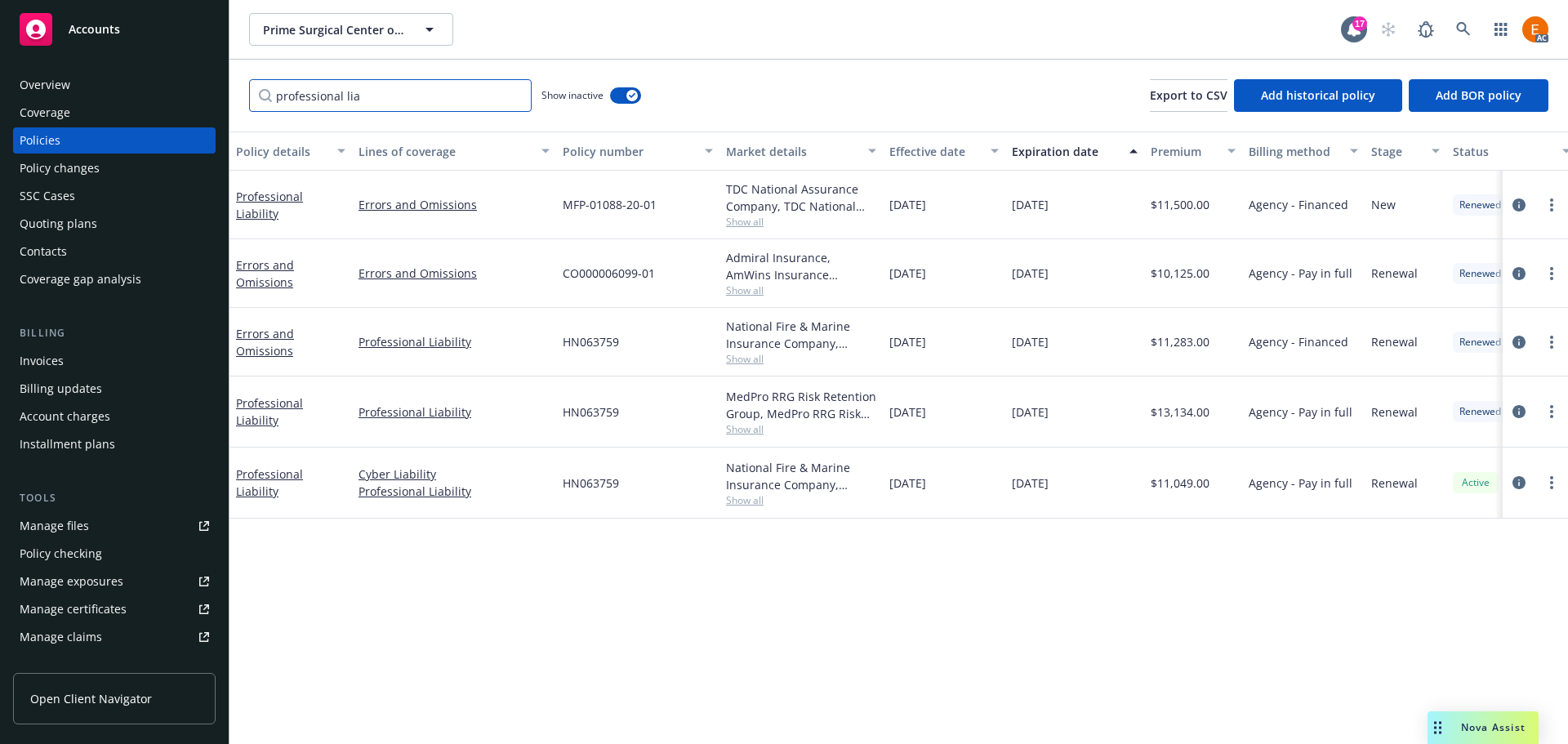
type input "professional lia"
